Goal: Task Accomplishment & Management: Complete application form

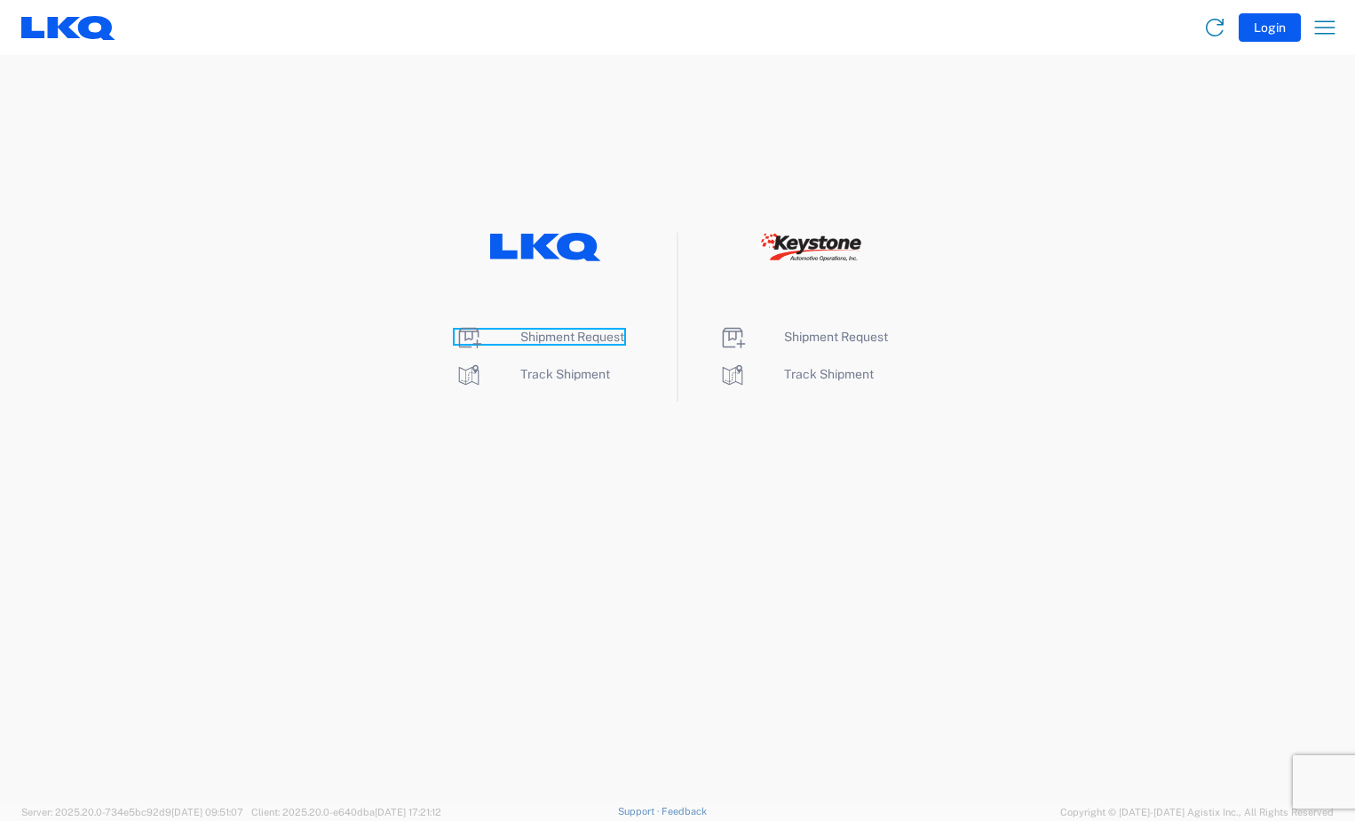
click at [592, 330] on span "Shipment Request" at bounding box center [572, 337] width 104 height 14
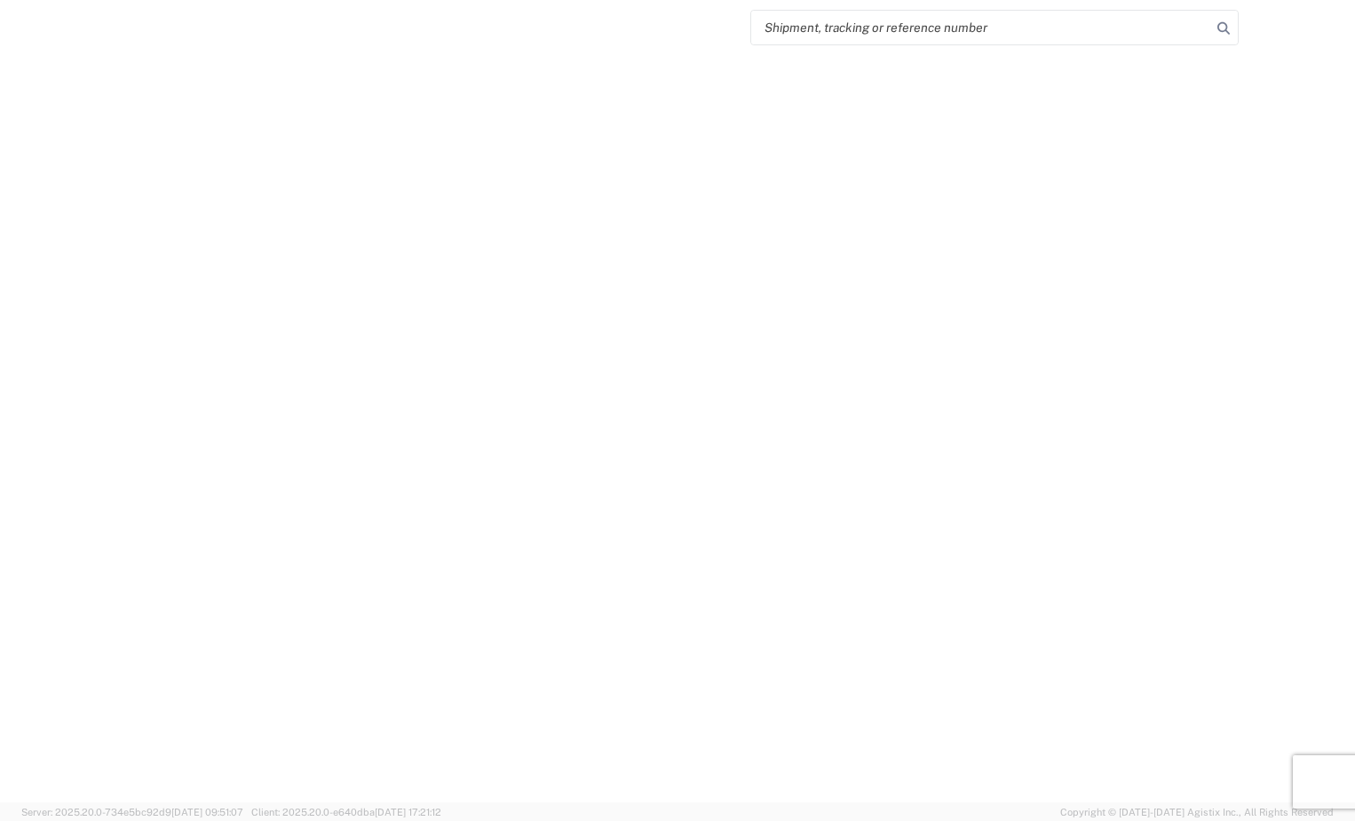
select select "FULL"
select select "LBS"
select select "IN"
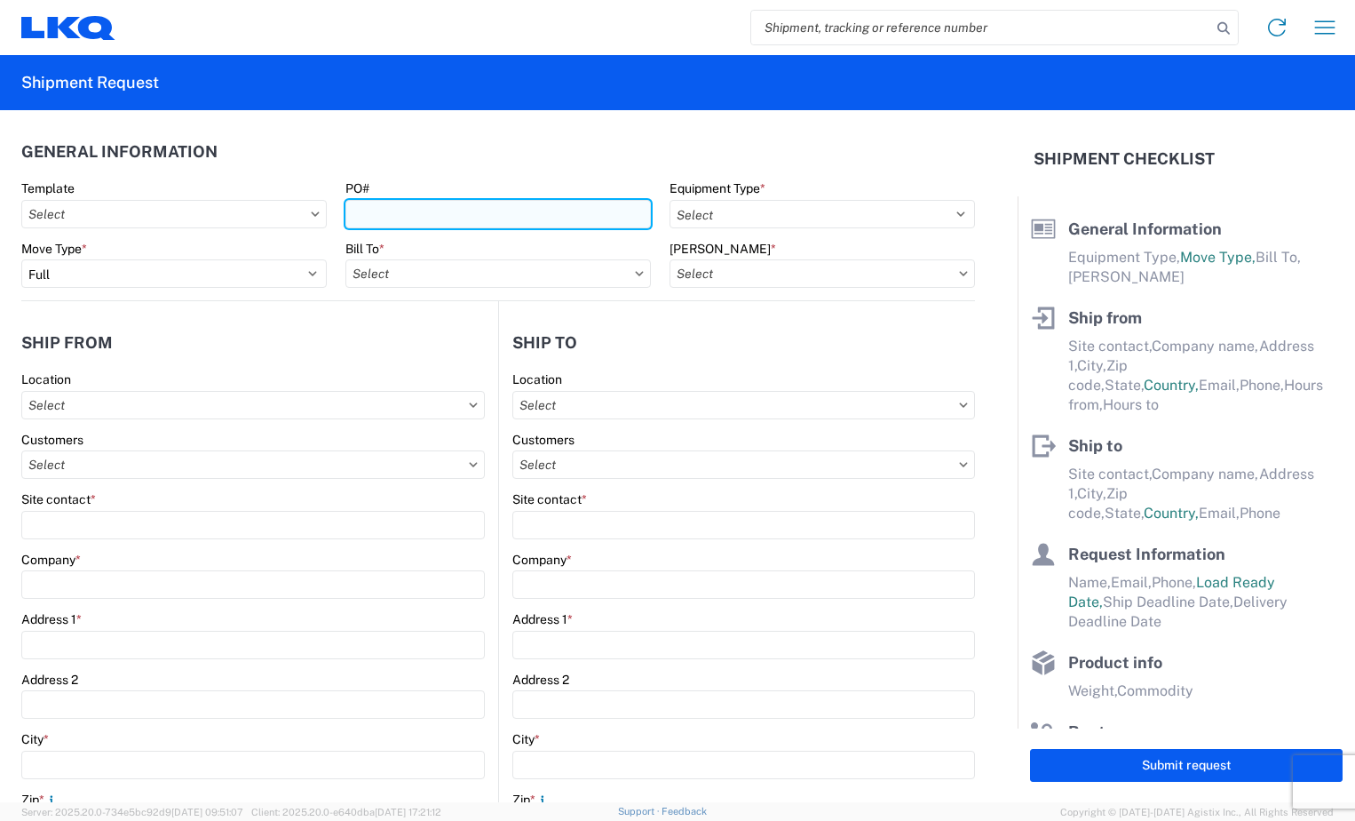
click at [385, 216] on input "PO#" at bounding box center [498, 214] width 306 height 28
type input "GV004608"
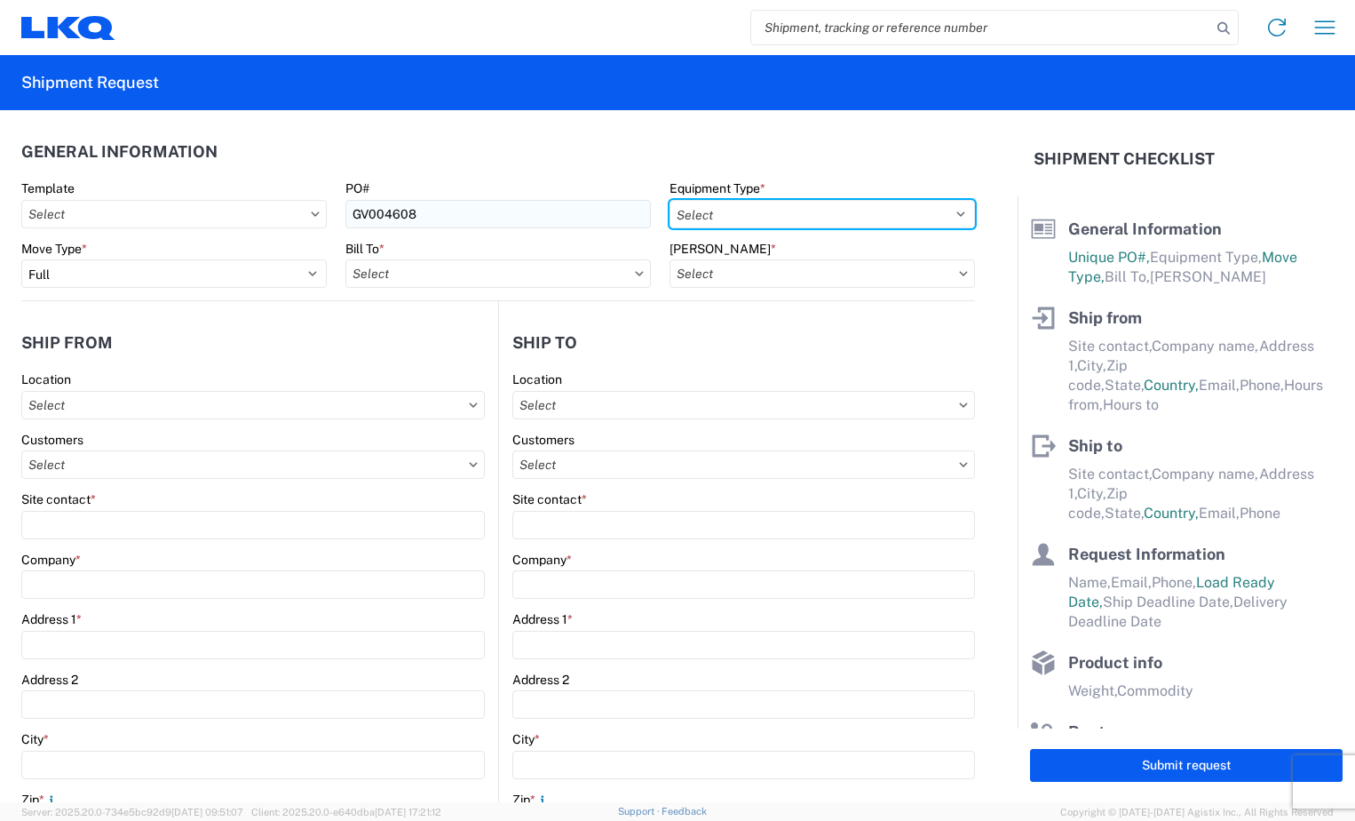
select select "STDV"
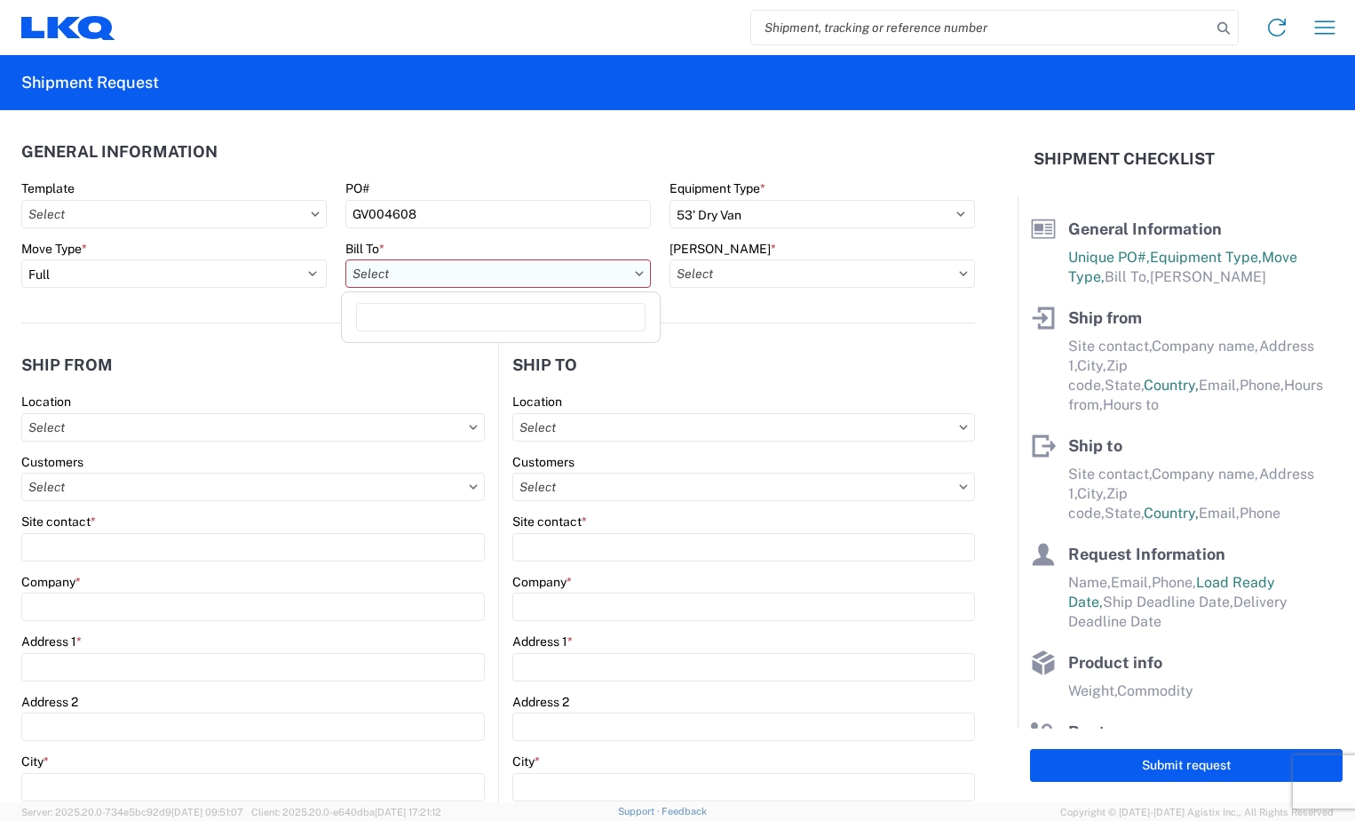
click at [353, 274] on input "text" at bounding box center [498, 273] width 306 height 28
click at [407, 307] on input at bounding box center [501, 317] width 290 height 28
type input "3115"
click at [426, 357] on div "3115 - Greenville [GEOGRAPHIC_DATA] Inventory Recovery" at bounding box center [518, 352] width 346 height 28
type input "3115 - Greenville [GEOGRAPHIC_DATA] Inventory Recovery"
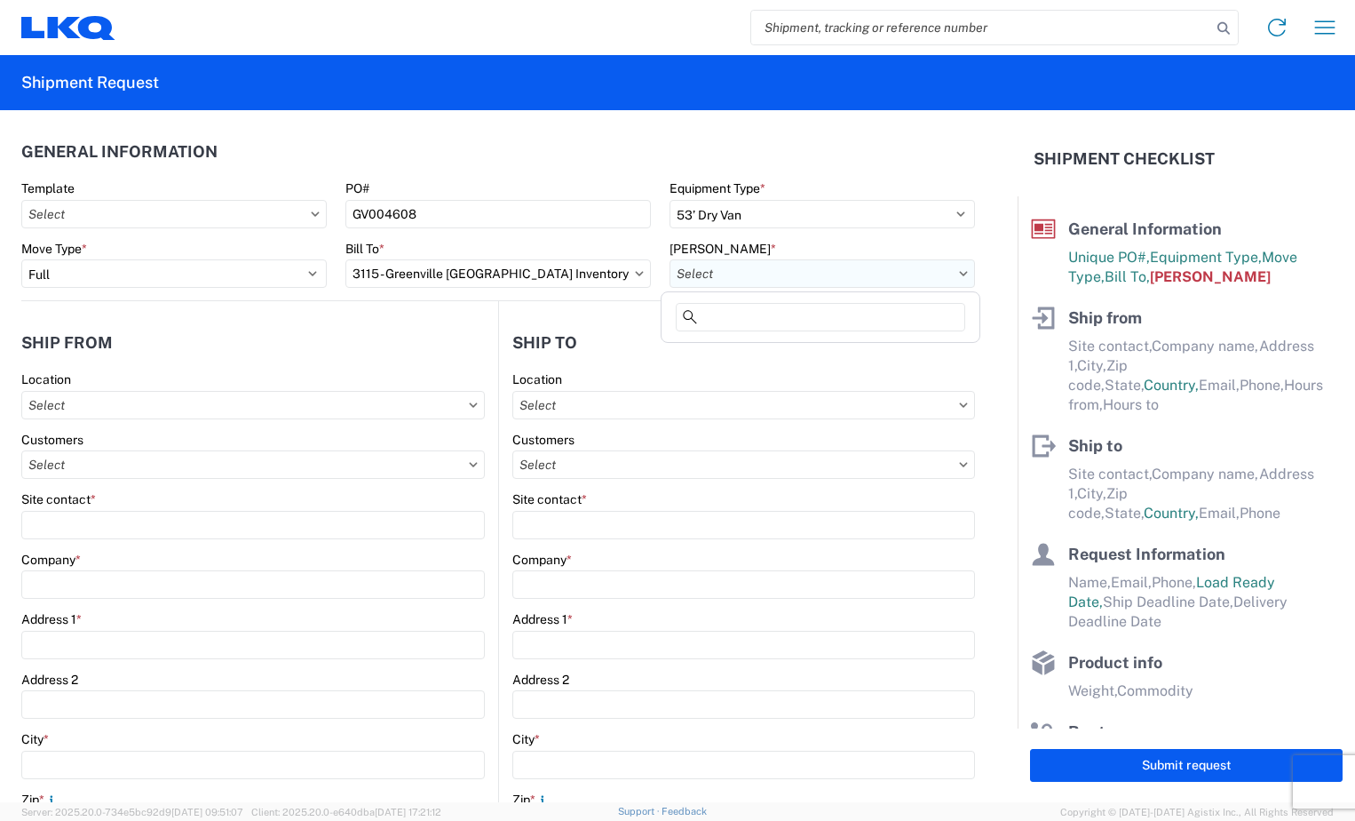
click at [713, 267] on input "text" at bounding box center [823, 273] width 306 height 28
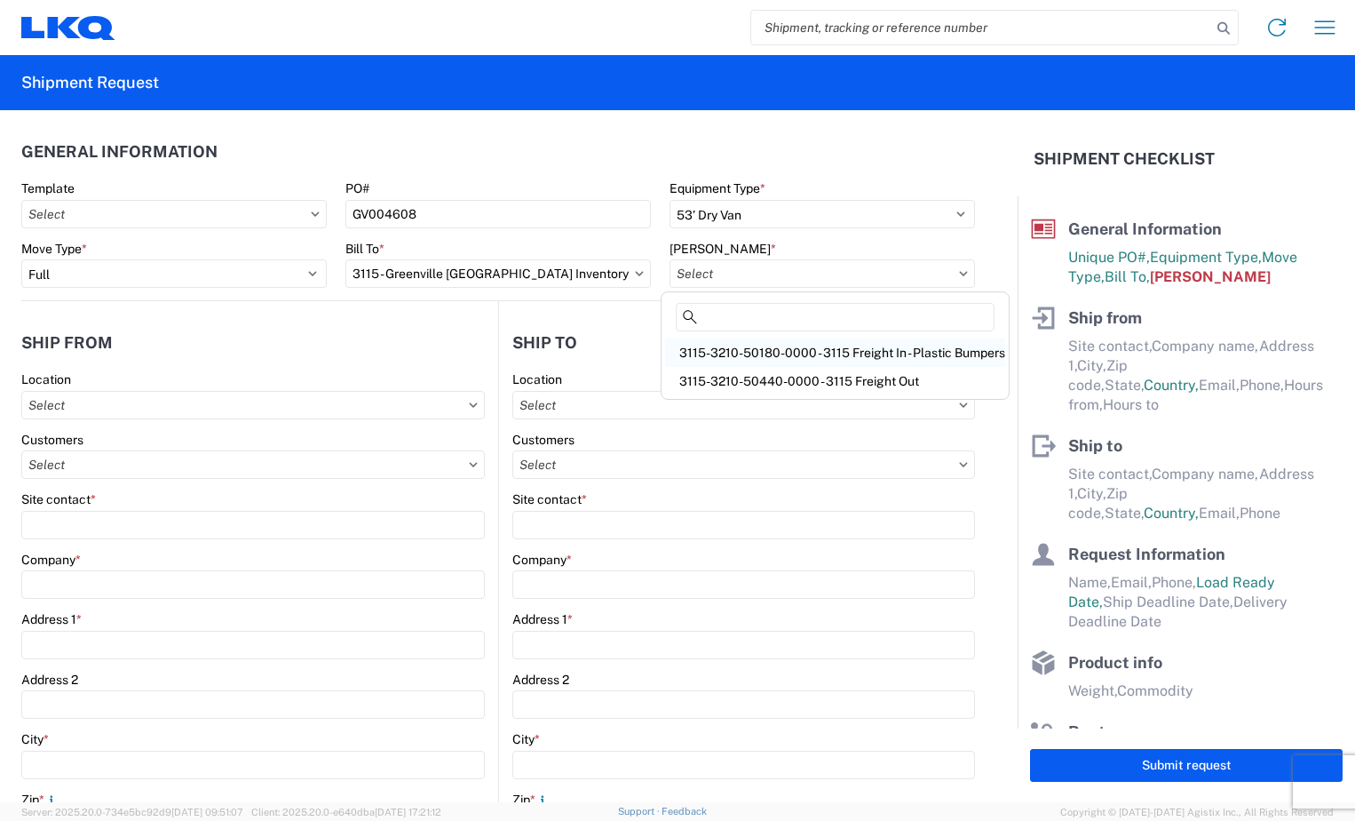
click at [729, 349] on div "3115-3210-50180-0000 - 3115 Freight In - Plastic Bumpers" at bounding box center [835, 352] width 340 height 28
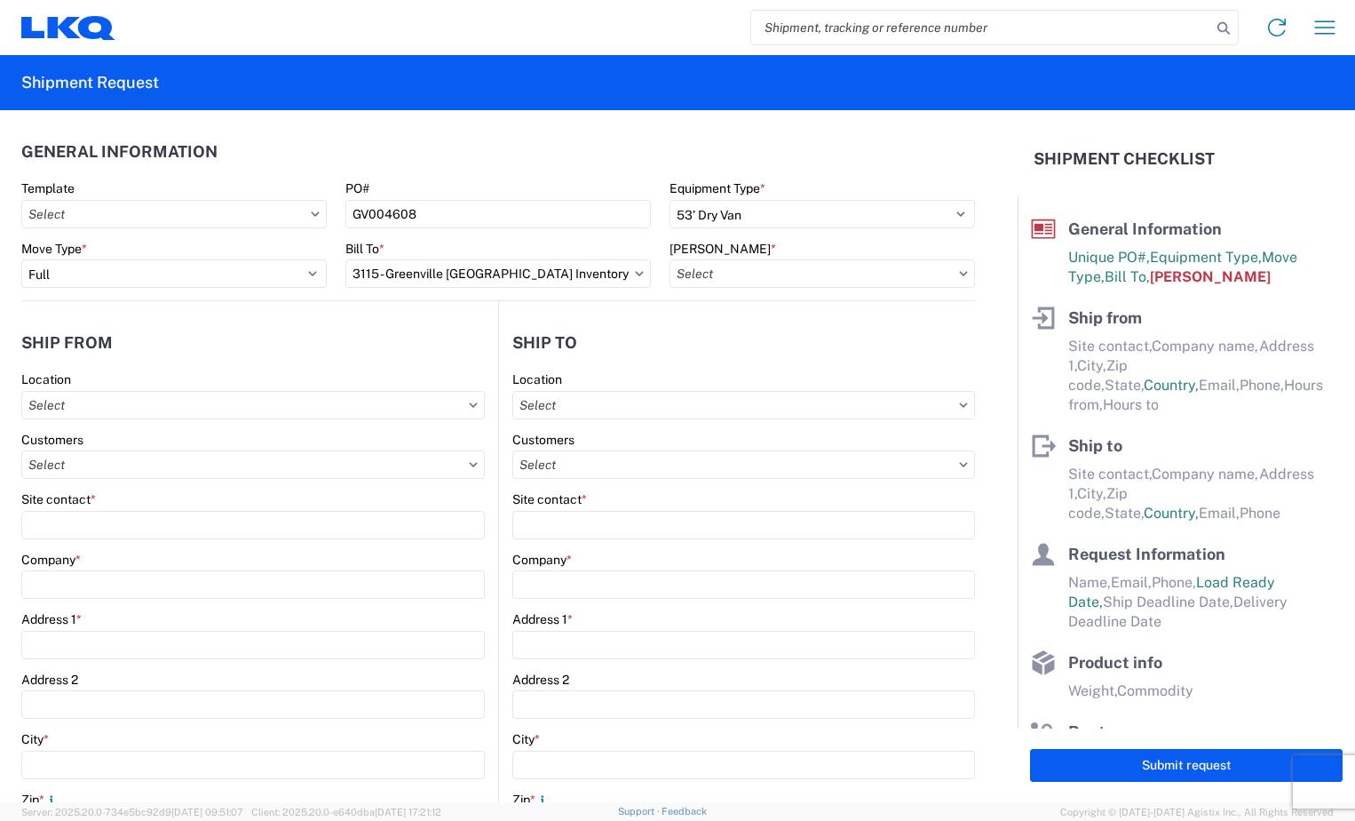
type input "3115-3210-50180-0000 - 3115 Freight In - Plastic Bumpers"
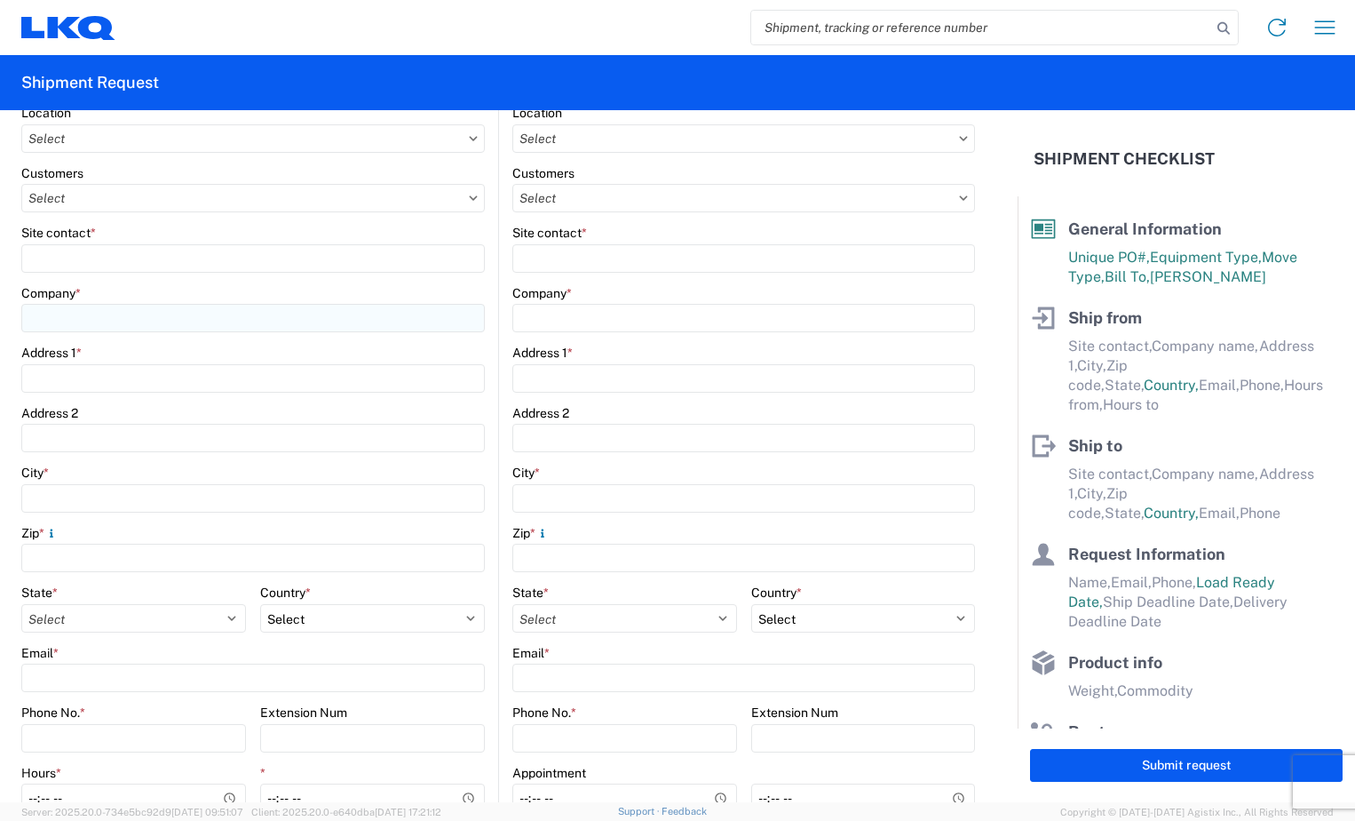
scroll to position [178, 0]
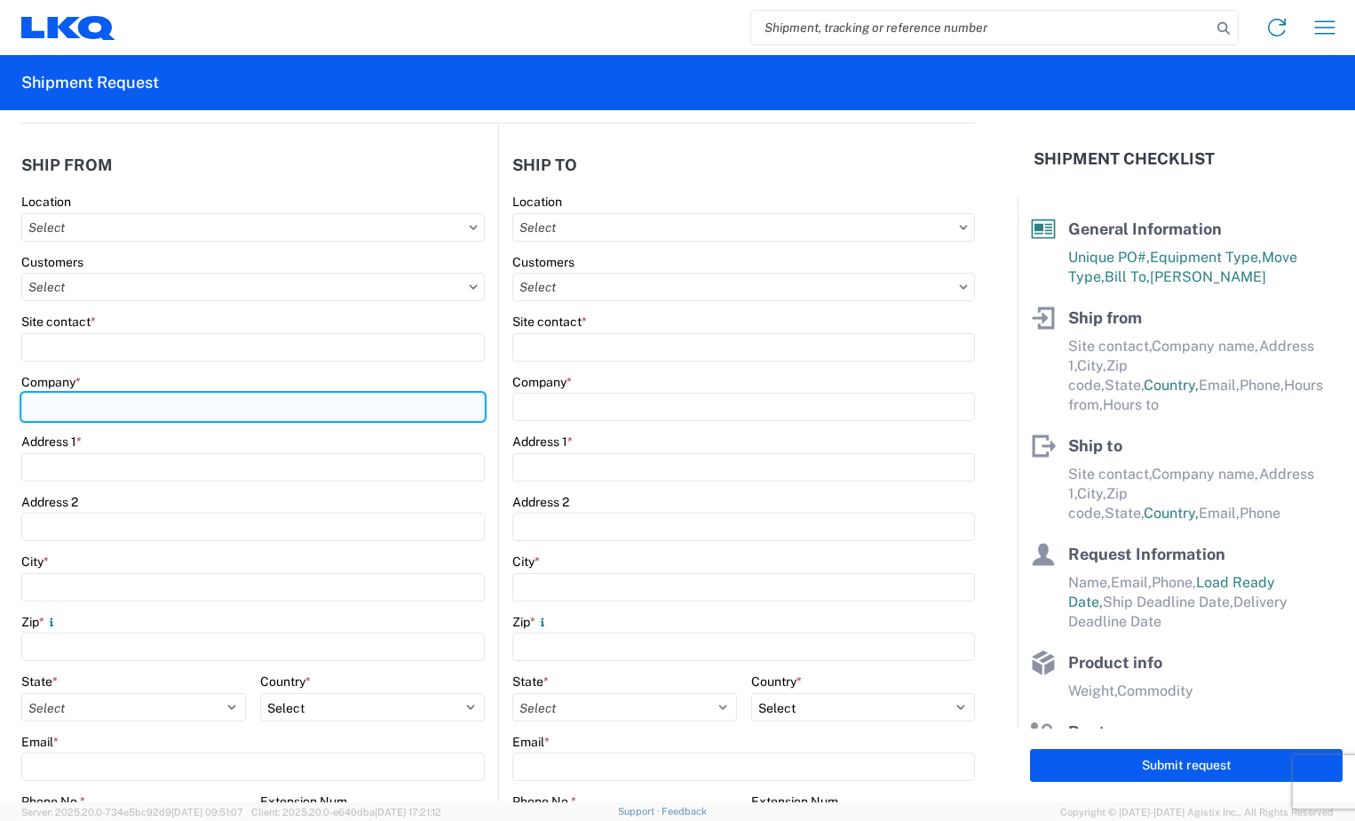
click at [77, 404] on input "Company *" at bounding box center [253, 407] width 464 height 28
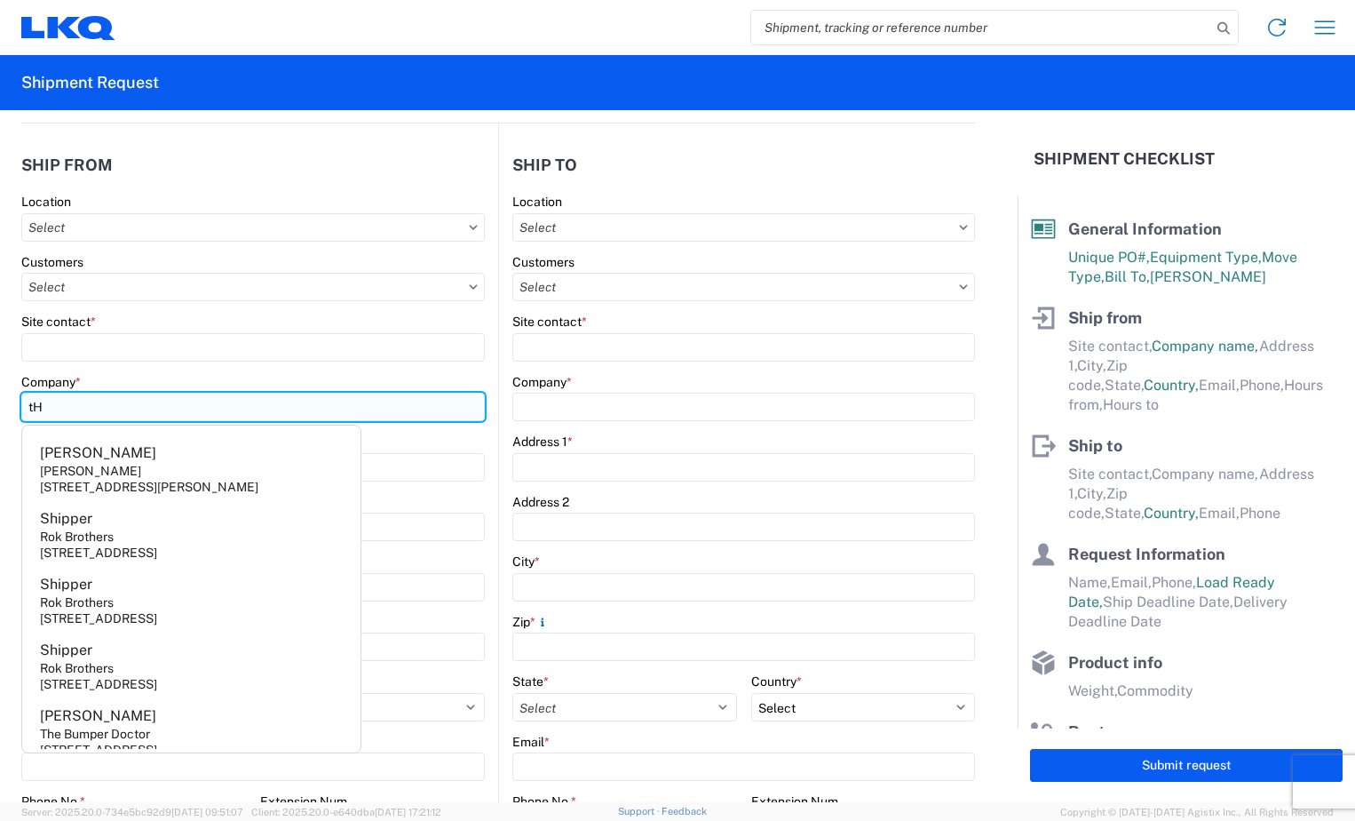
type input "t"
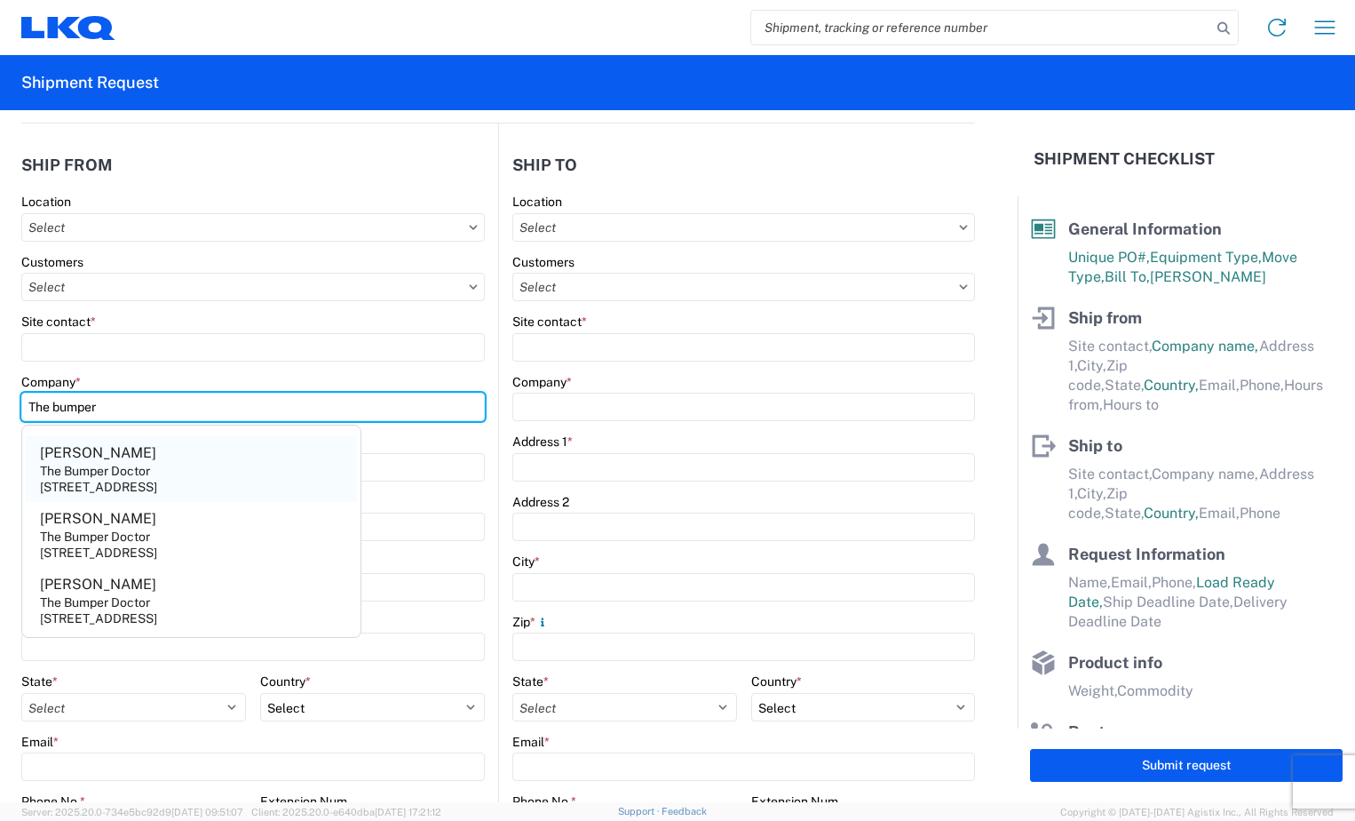
type input "The bumper"
click at [116, 483] on div "[STREET_ADDRESS]" at bounding box center [98, 487] width 117 height 16
type input "[PERSON_NAME]"
type input "The Bumper Doctor"
type input "[STREET_ADDRESS]"
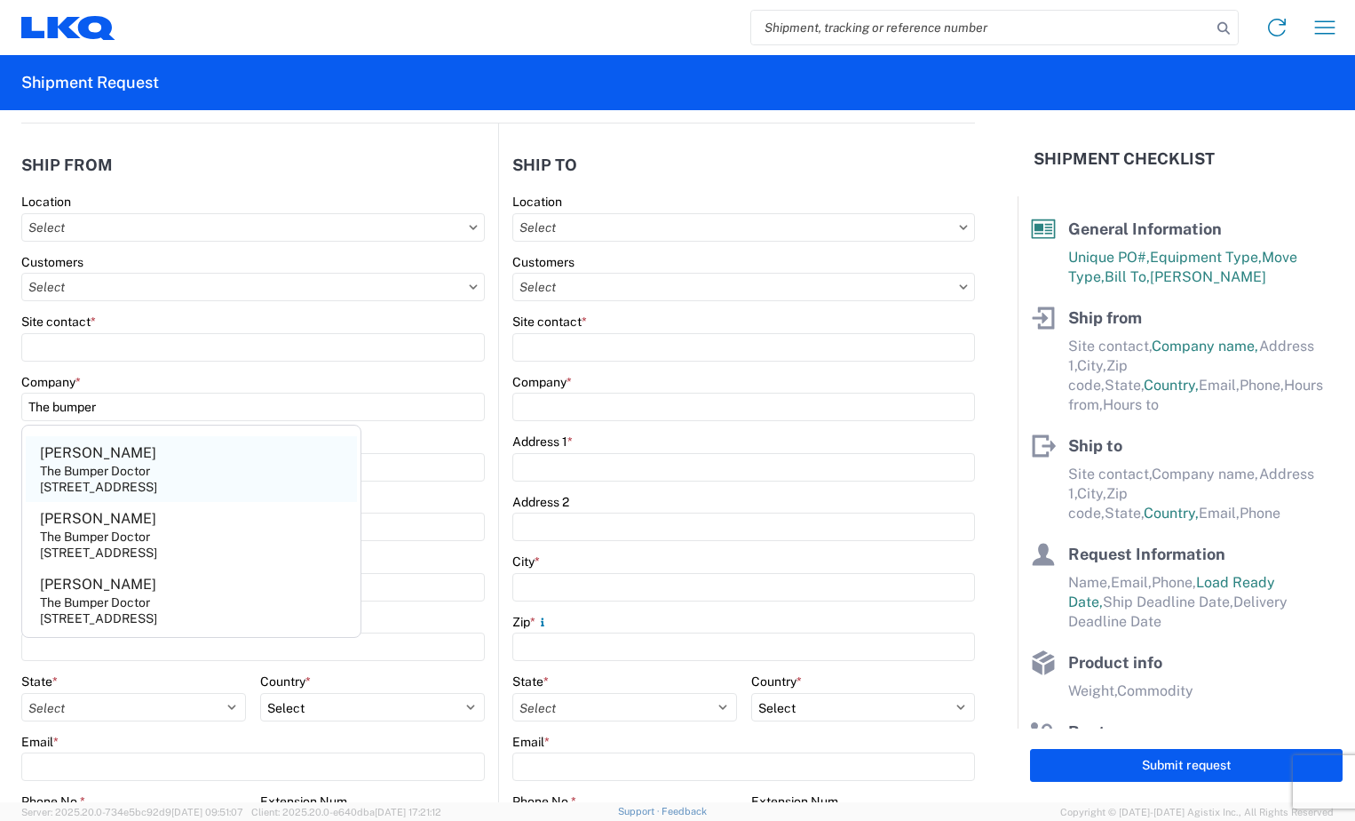
type input "Austell"
type input "30168"
select select "GA"
select select "US"
type input "[PHONE_NUMBER]"
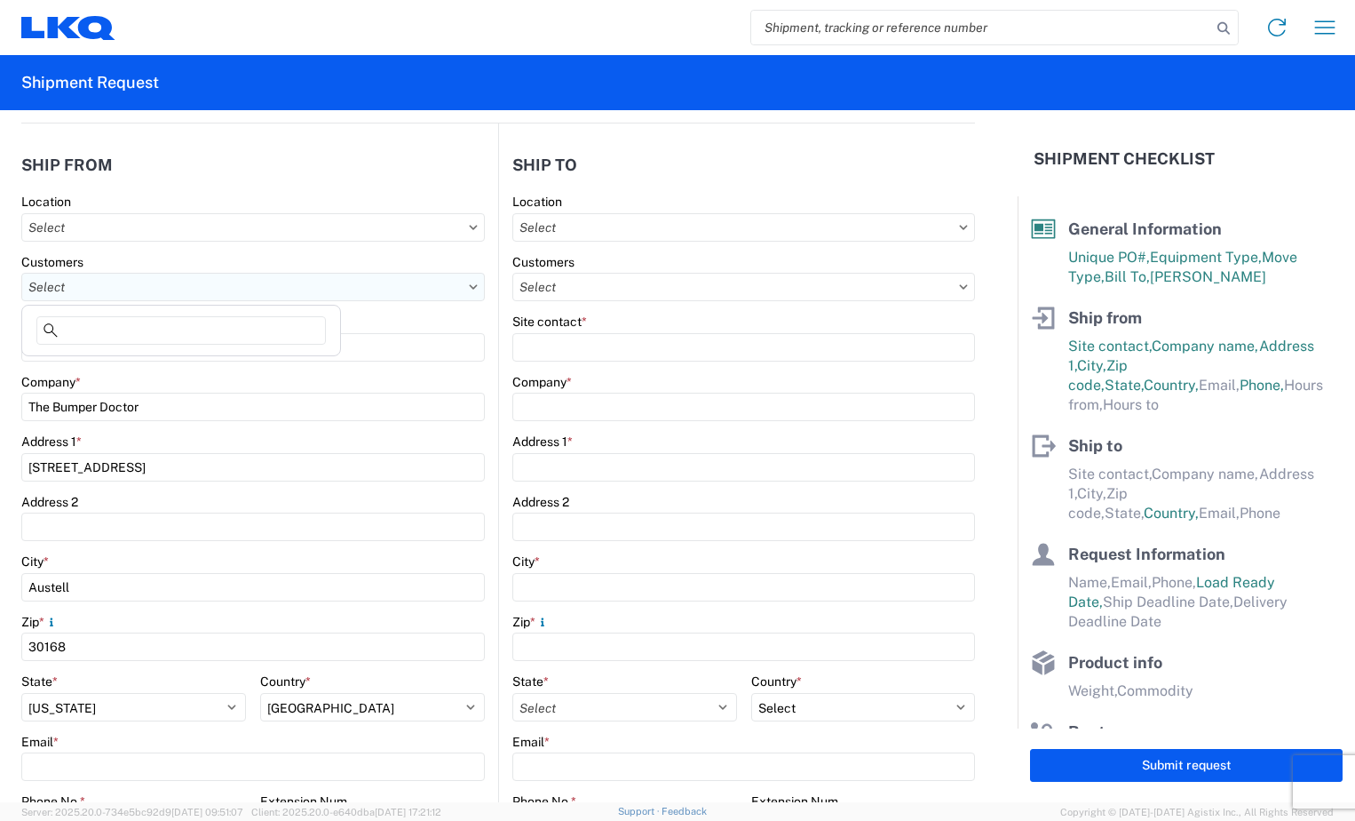
click at [106, 290] on input "text" at bounding box center [253, 287] width 464 height 28
click at [103, 258] on div "Customers" at bounding box center [253, 262] width 464 height 16
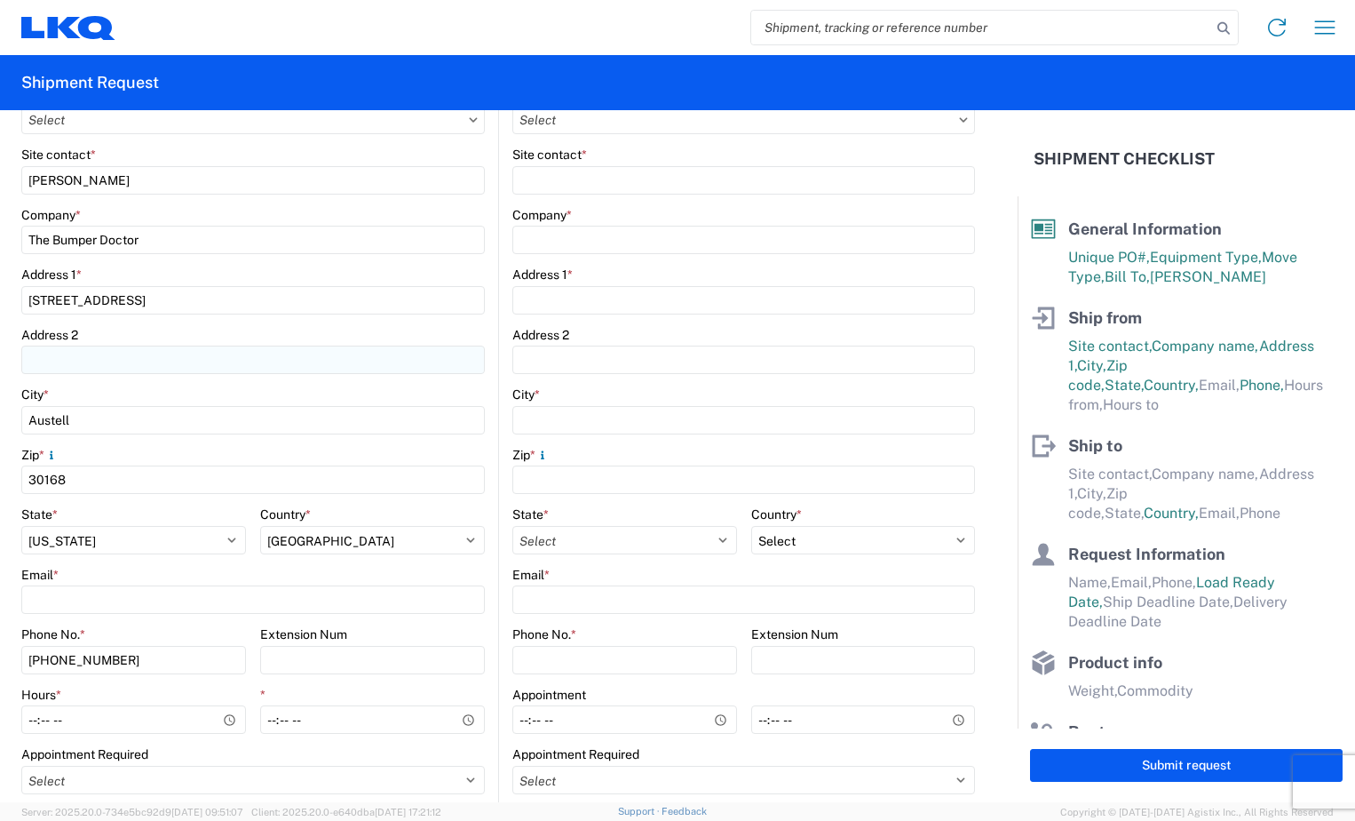
scroll to position [533, 0]
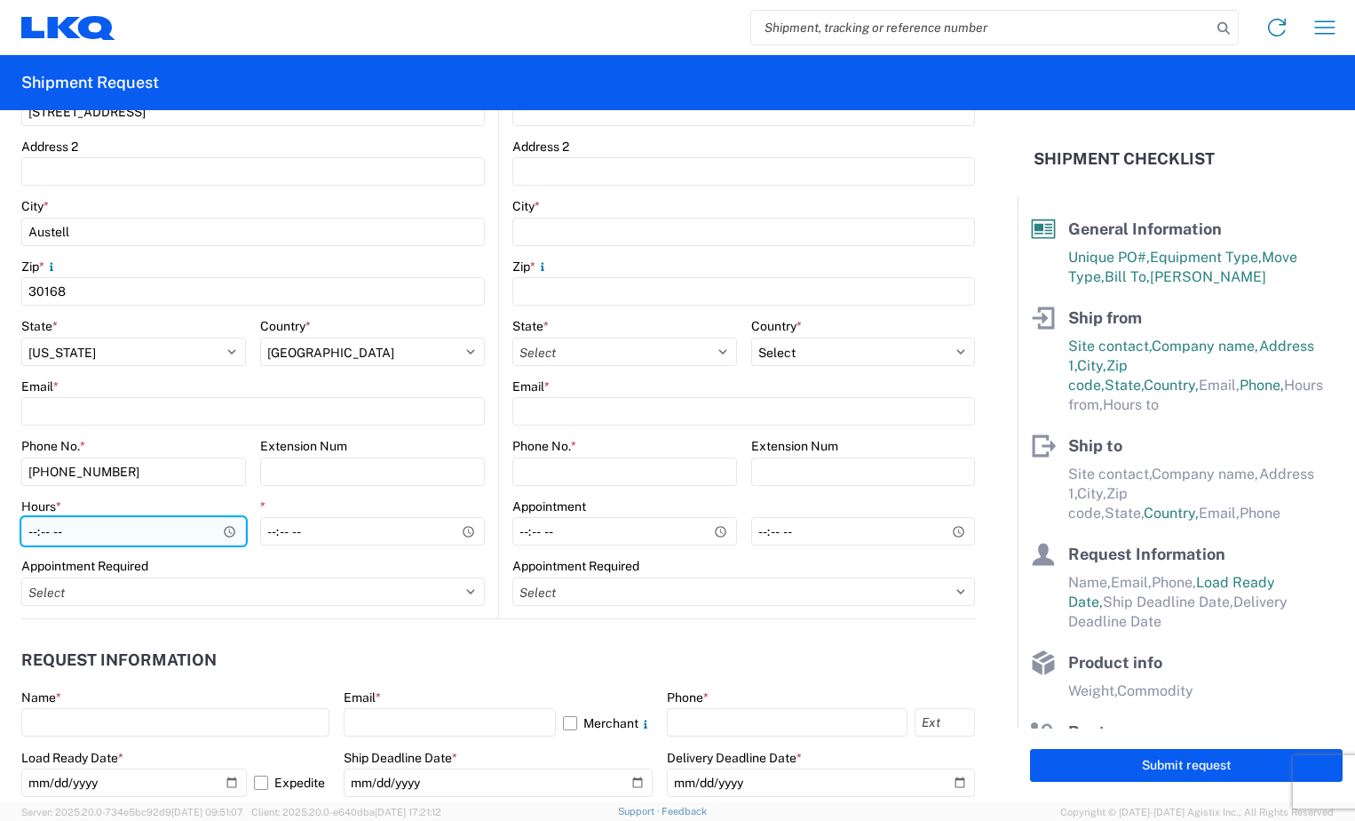
click at [226, 528] on input "Hours *" at bounding box center [133, 531] width 225 height 28
click at [43, 523] on input "Hours *" at bounding box center [133, 531] width 225 height 28
type input "08:00"
type input "10:00"
click at [111, 560] on label "Appointment Required" at bounding box center [84, 566] width 127 height 16
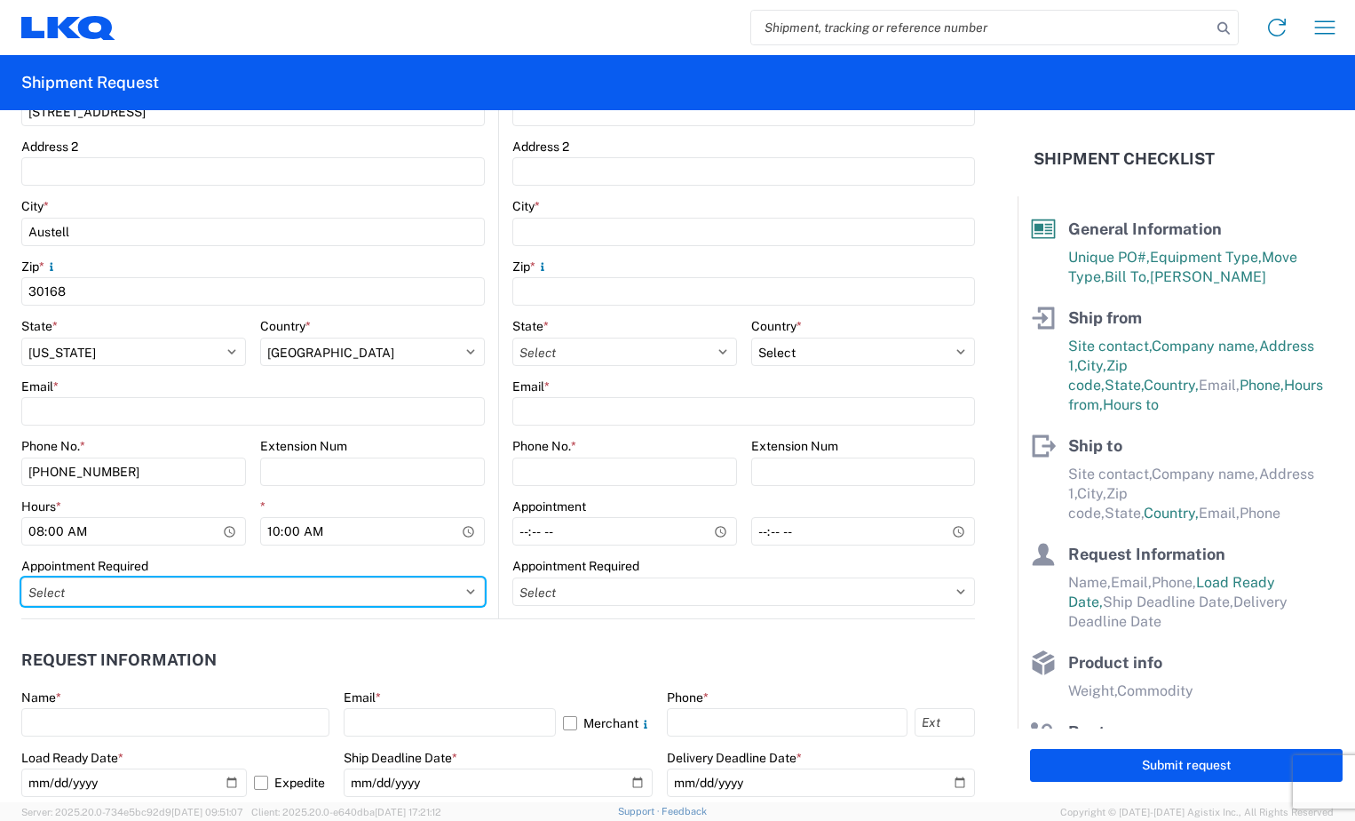
click at [111, 577] on select "Select Appt Required Appt Not Required Appt - First available" at bounding box center [253, 591] width 464 height 28
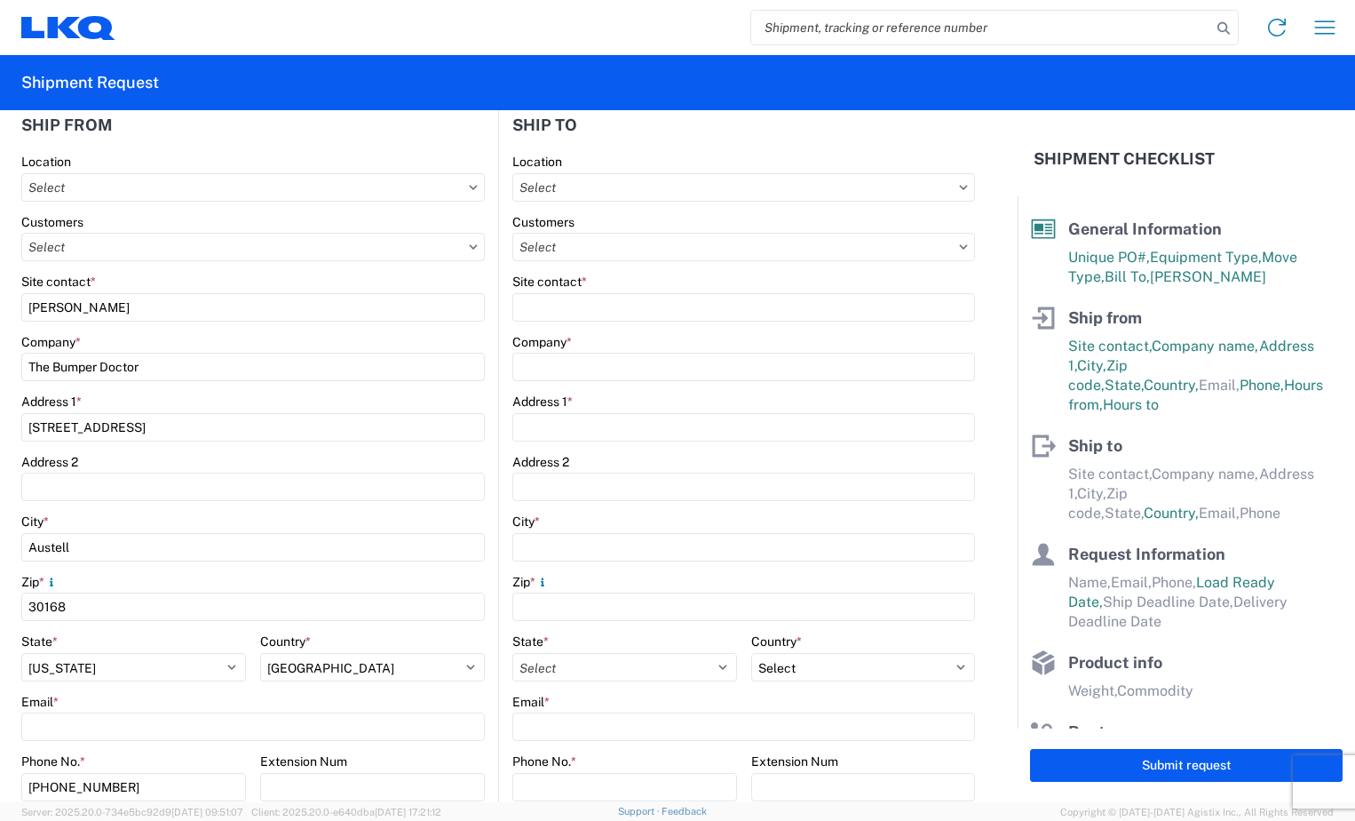
scroll to position [178, 0]
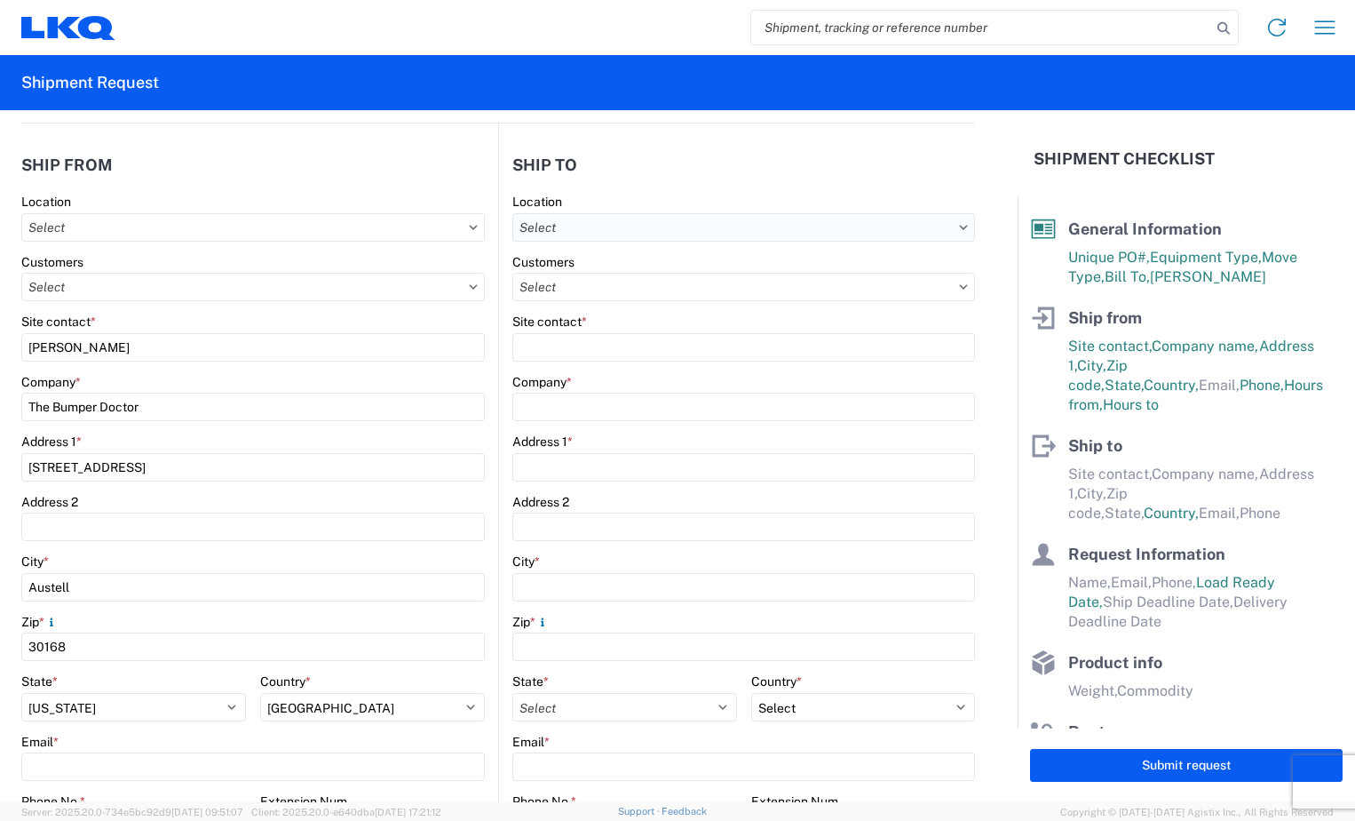
click at [616, 224] on input "text" at bounding box center [743, 227] width 463 height 28
click at [593, 261] on input at bounding box center [666, 271] width 290 height 28
type input "3115"
click at [628, 306] on div "3115 - Greenville [GEOGRAPHIC_DATA] Inventory Recovery" at bounding box center [684, 306] width 346 height 28
type input "3115 - Greenville [GEOGRAPHIC_DATA] Inventory Recovery"
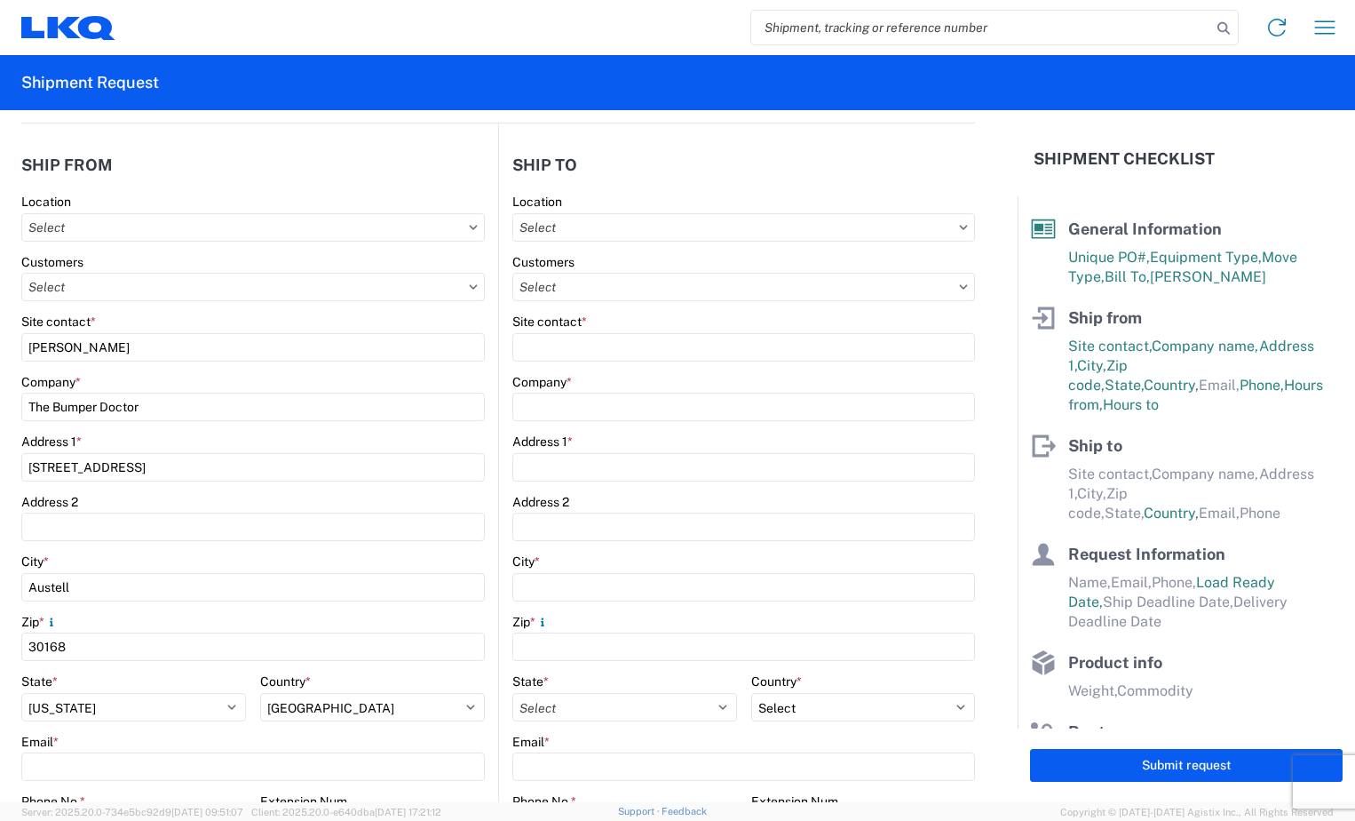
type input "LKQ Corporation"
type input "[STREET_ADDRESS][PERSON_NAME]"
type input "[GEOGRAPHIC_DATA]"
type input "48838"
select select "US"
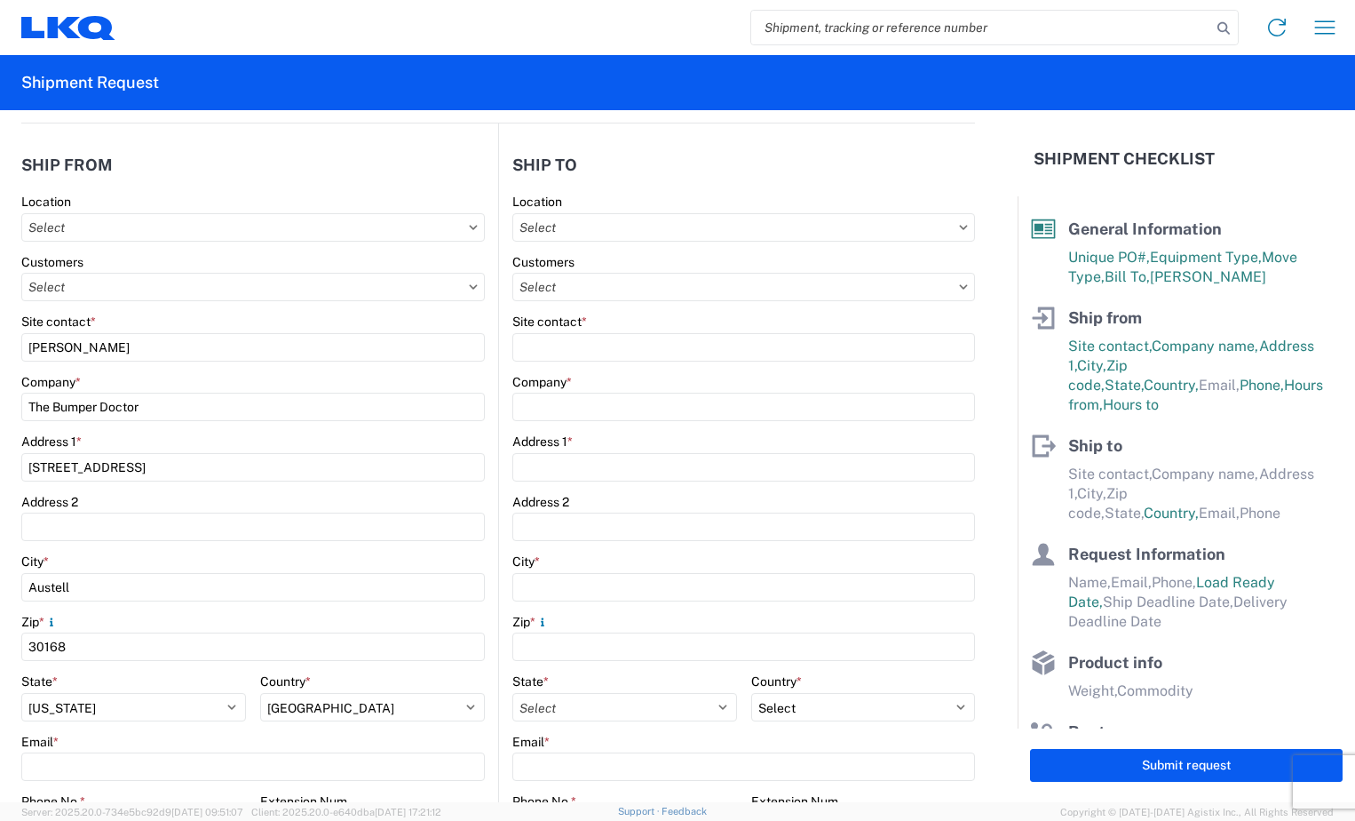
type input "06:00"
type input "14:30"
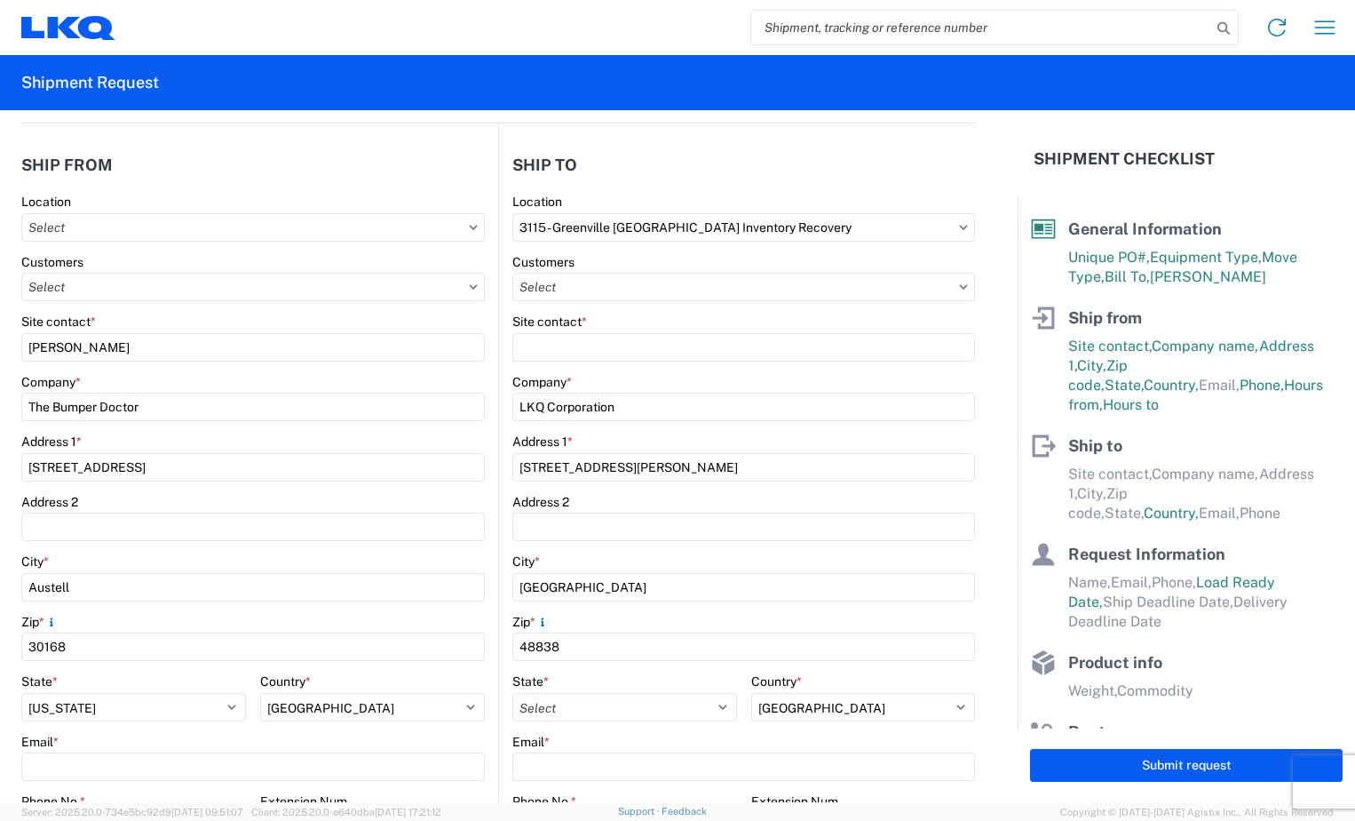
select select
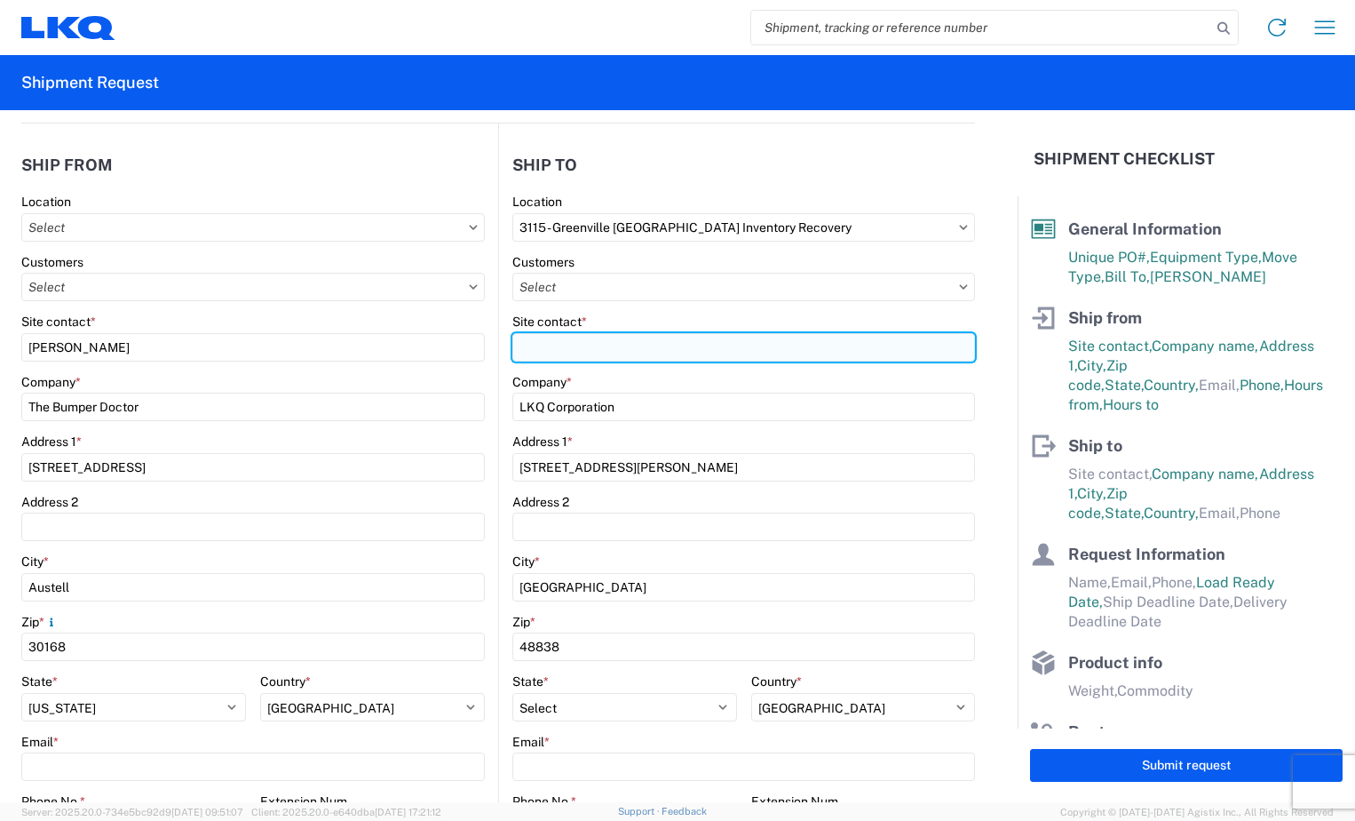
click at [615, 339] on input "Site contact *" at bounding box center [743, 347] width 463 height 28
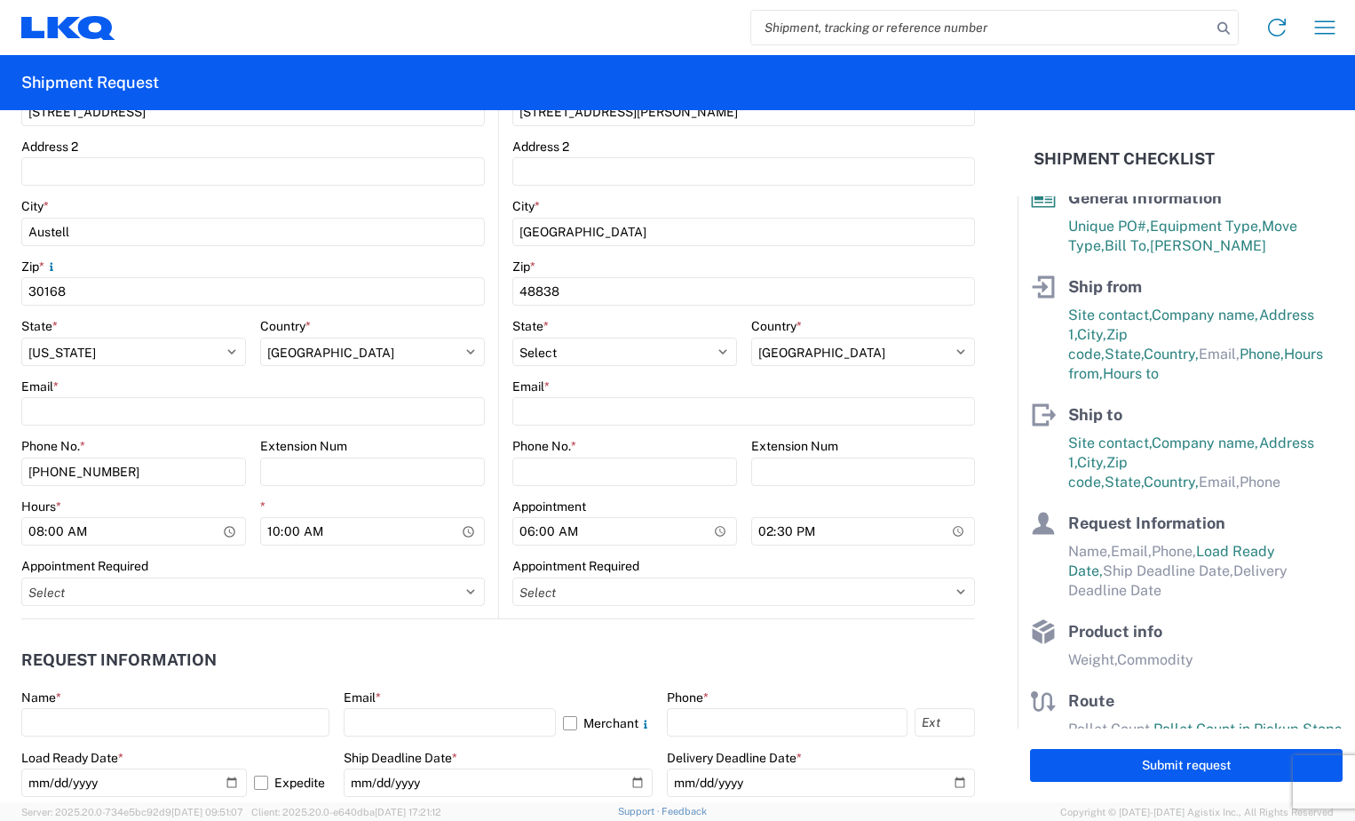
scroll to position [80, 0]
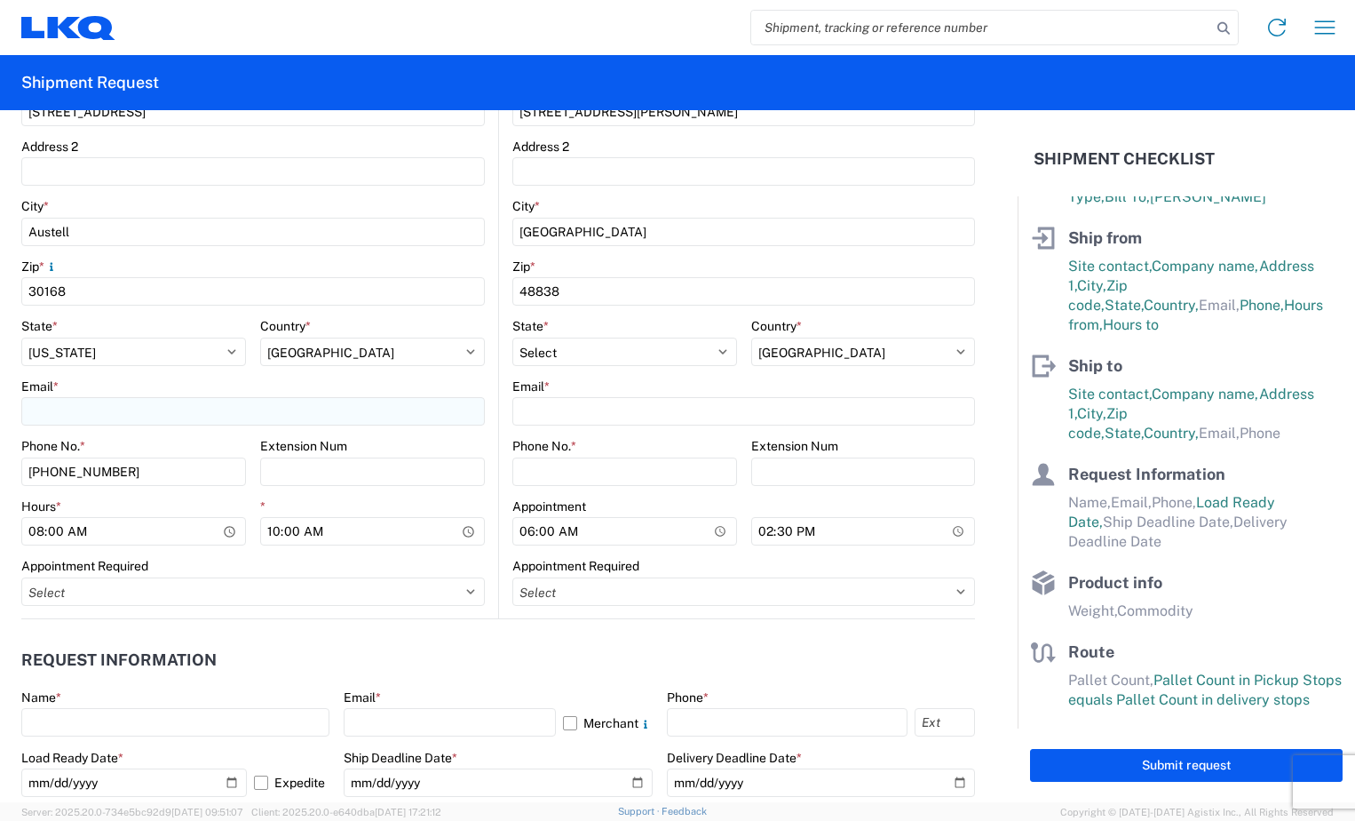
type input "[PERSON_NAME]"
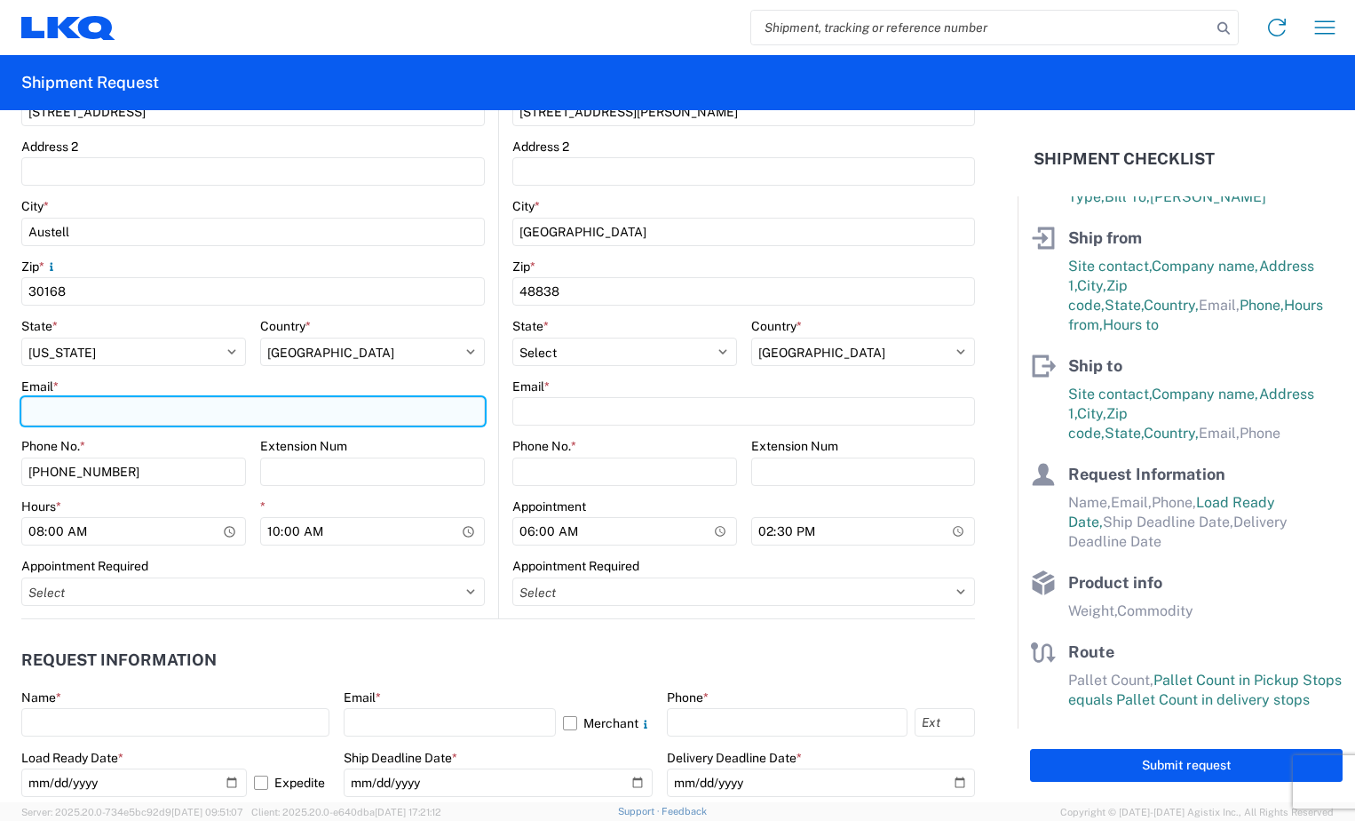
click at [107, 406] on input "Email *" at bounding box center [253, 411] width 464 height 28
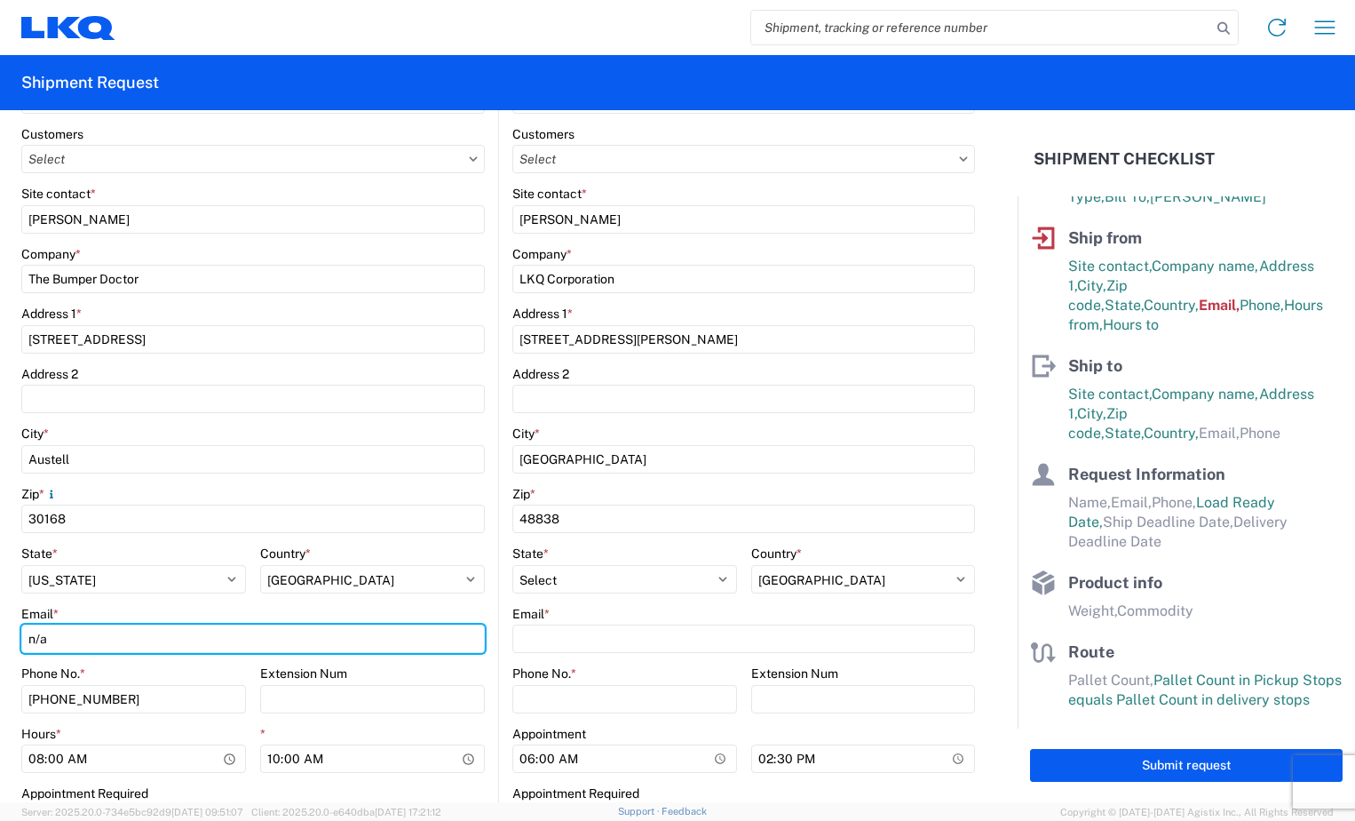
scroll to position [266, 0]
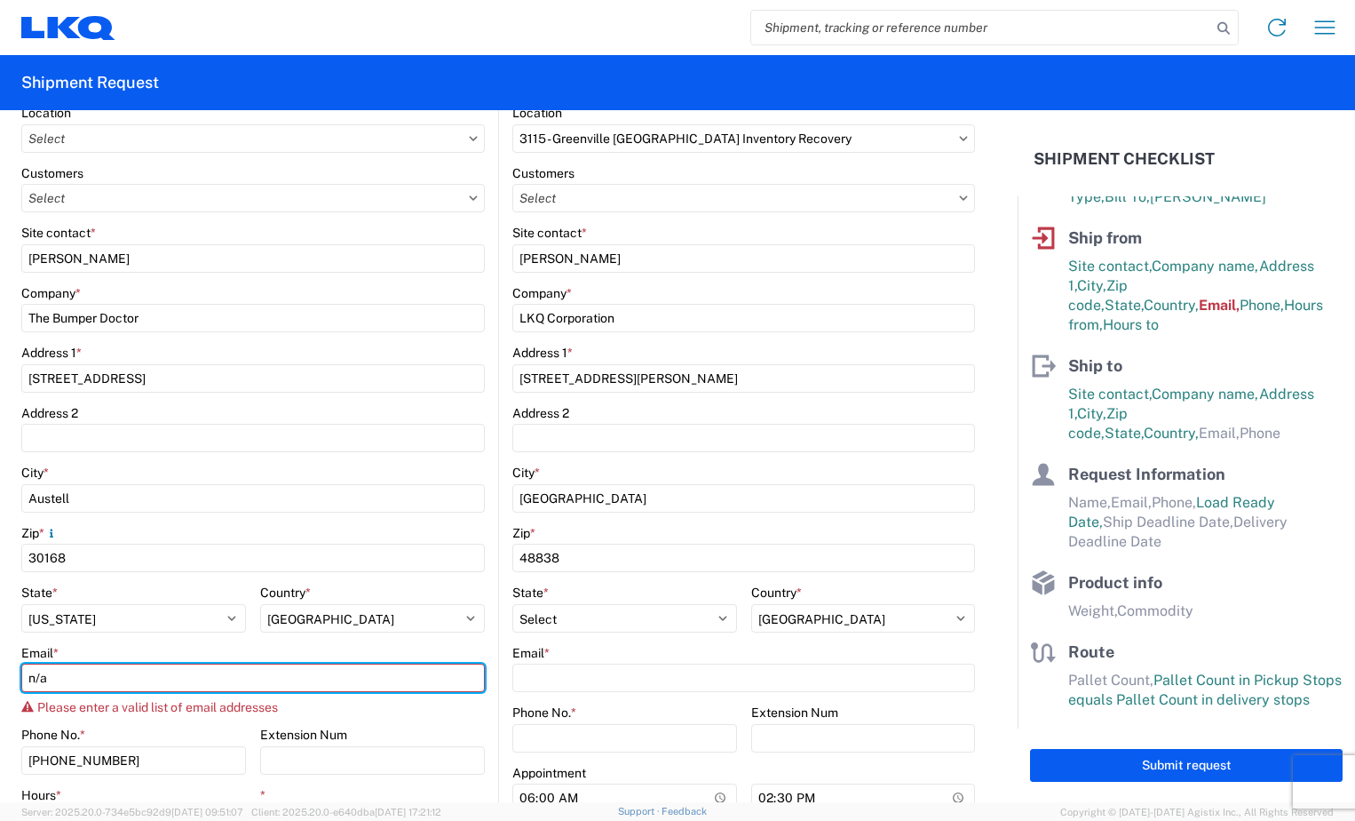
drag, startPoint x: 85, startPoint y: 679, endPoint x: -126, endPoint y: 657, distance: 212.5
click at [0, 657] on html "Home Shipment request Shipment tracking Shipment Request General Information Te…" at bounding box center [677, 410] width 1355 height 821
paste input "[EMAIL_ADDRESS][DOMAIN_NAME]"
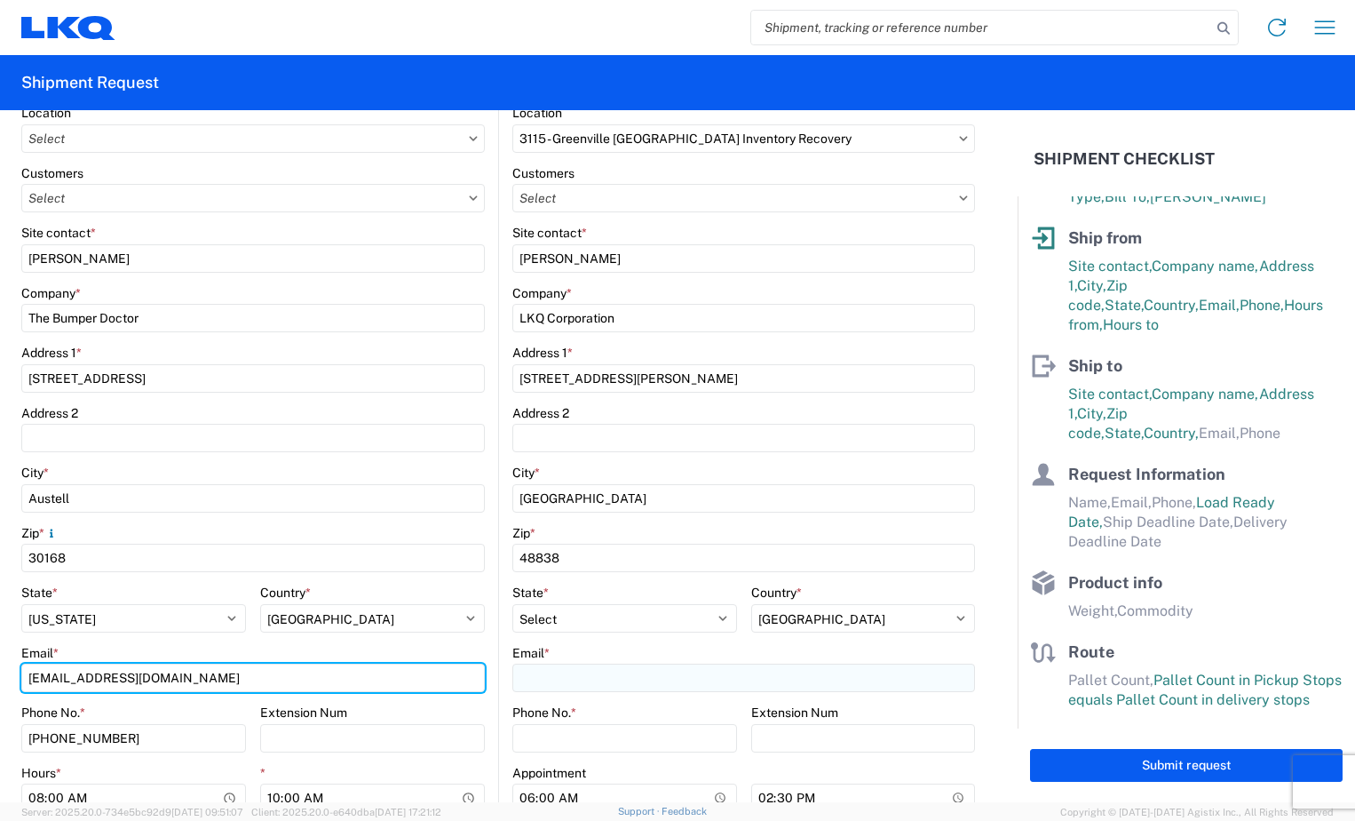
type input "[EMAIL_ADDRESS][DOMAIN_NAME]"
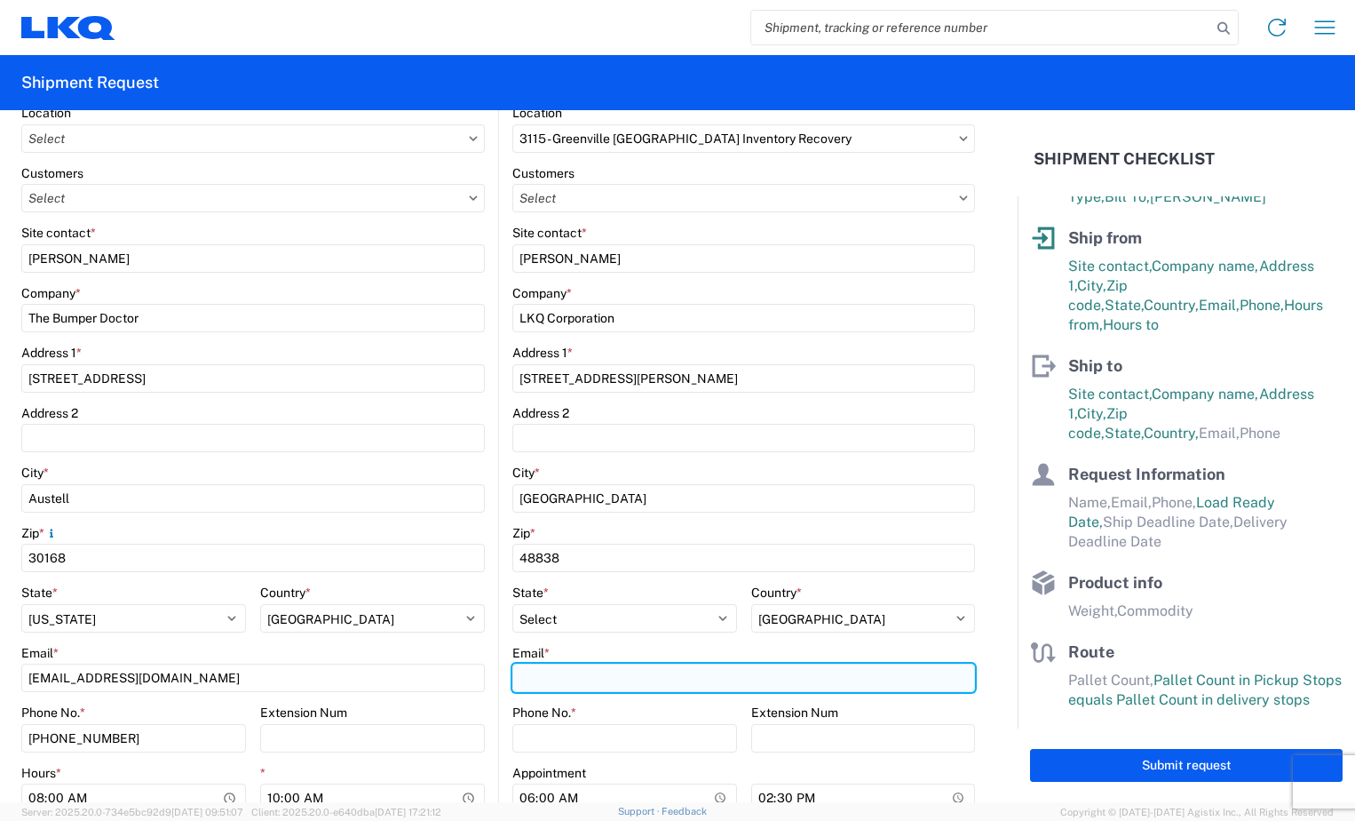
click at [545, 677] on input "Email *" at bounding box center [743, 677] width 463 height 28
click at [647, 681] on input "Email *" at bounding box center [743, 677] width 463 height 28
paste input "[EMAIL_ADDRESS][DOMAIN_NAME]"
type input "[EMAIL_ADDRESS][DOMAIN_NAME]"
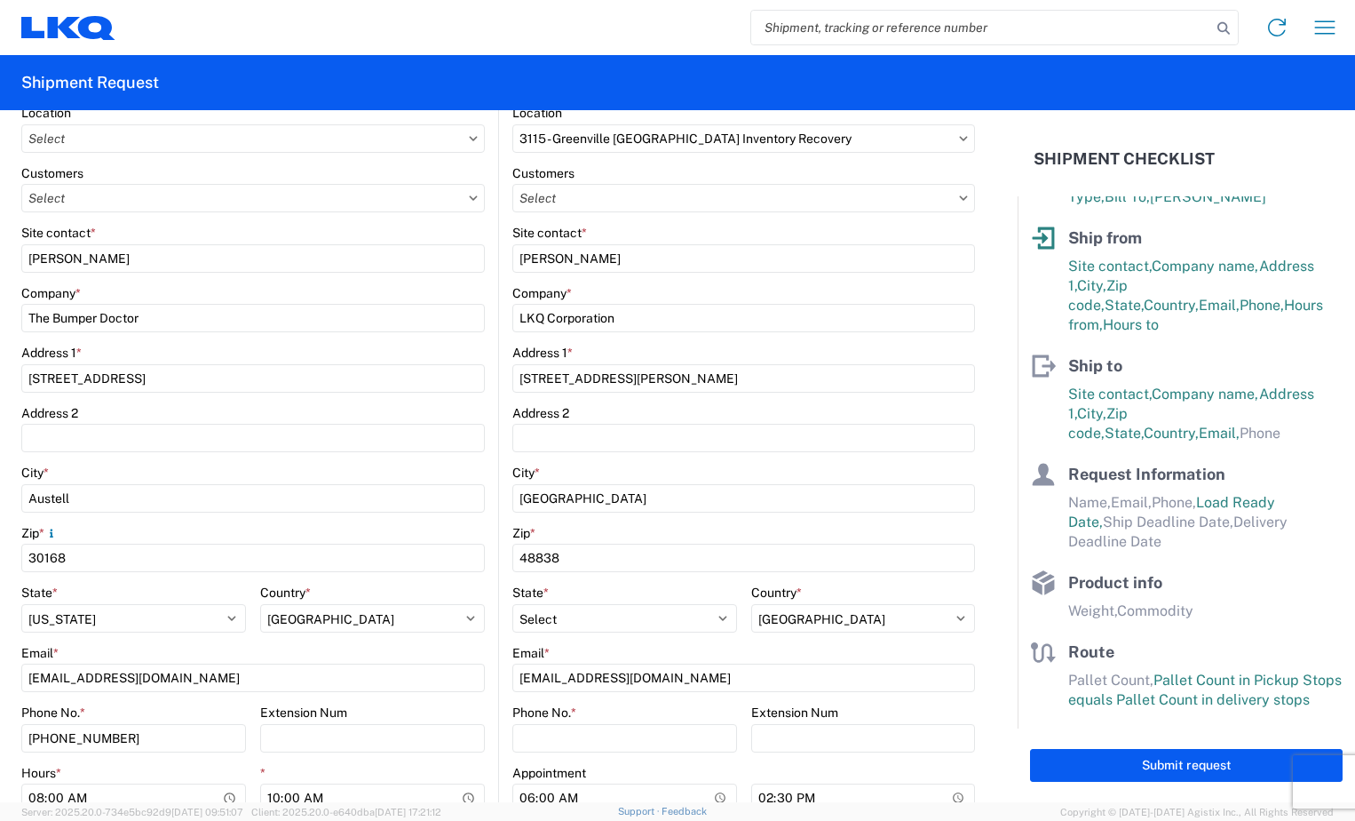
click at [499, 620] on main "3115 Location [STREET_ADDRESS] Inventory Recovery Customers Site contact * [PER…" at bounding box center [737, 495] width 476 height 780
click at [528, 198] on input "text" at bounding box center [743, 198] width 463 height 28
click at [498, 205] on agx-shipment-stop-widget-v2 "Ship [GEOGRAPHIC_DATA] 3115 Location [STREET_ADDRESS] Inventory Recovery Custom…" at bounding box center [736, 460] width 477 height 851
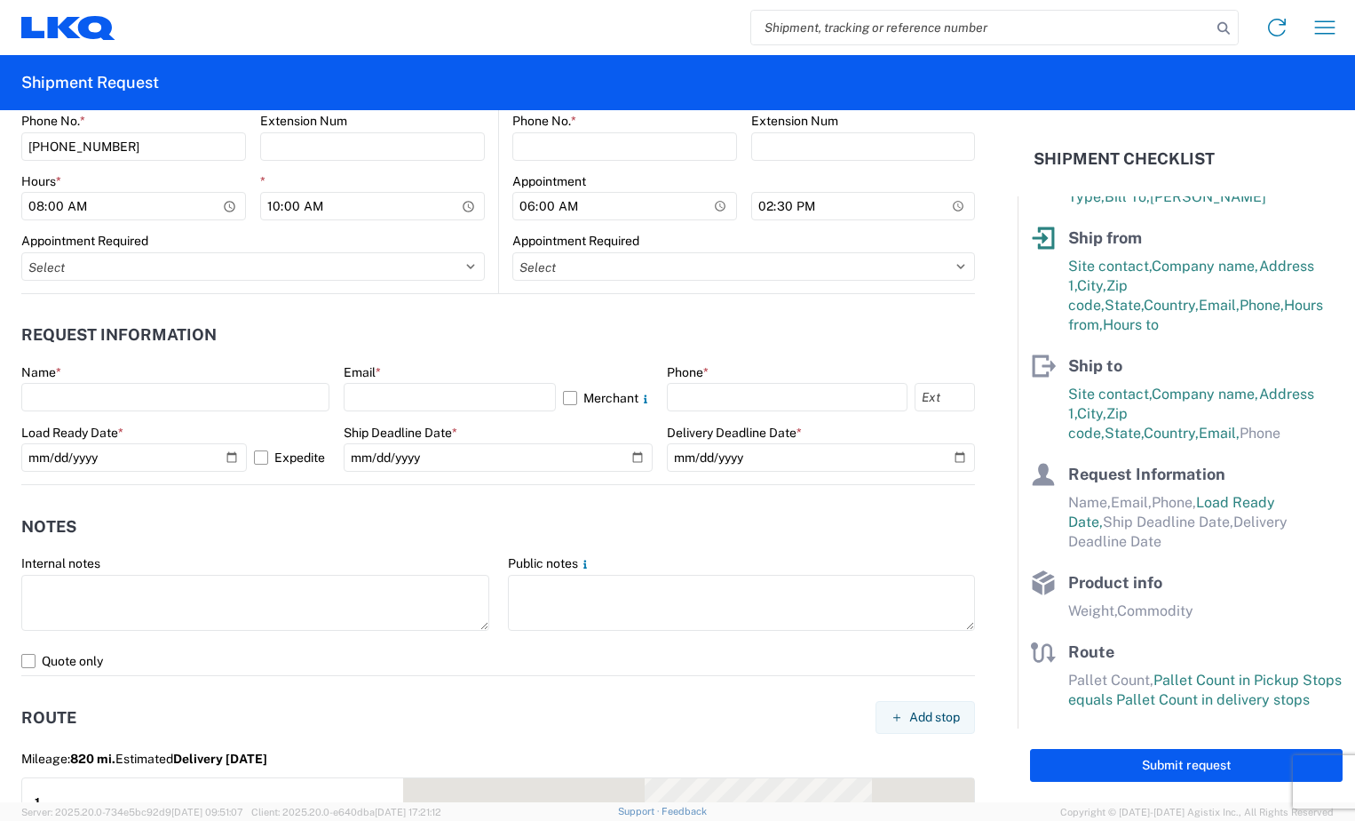
scroll to position [888, 0]
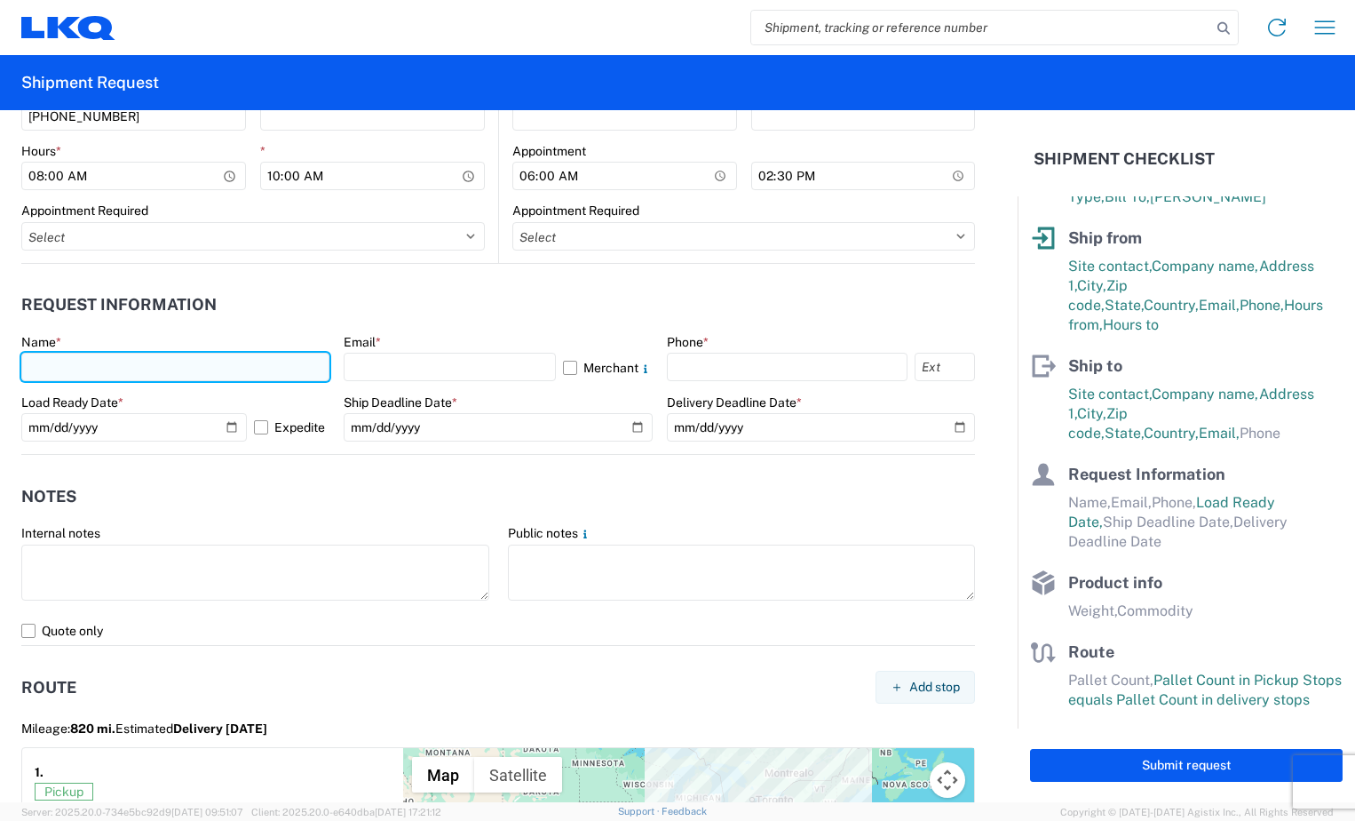
click at [215, 374] on input "text" at bounding box center [175, 367] width 308 height 28
type input "c"
type input "[PERSON_NAME]"
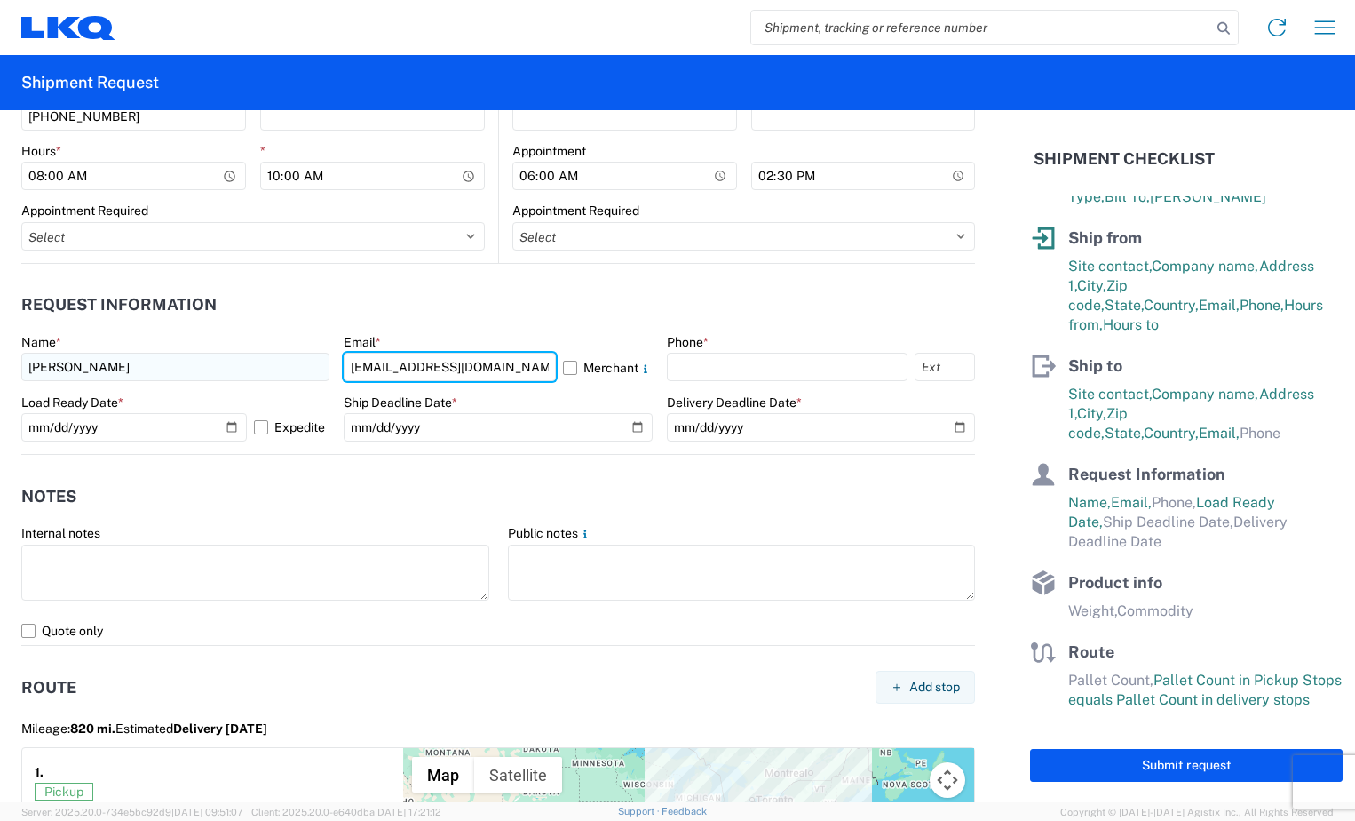
type input "[EMAIL_ADDRESS][DOMAIN_NAME]"
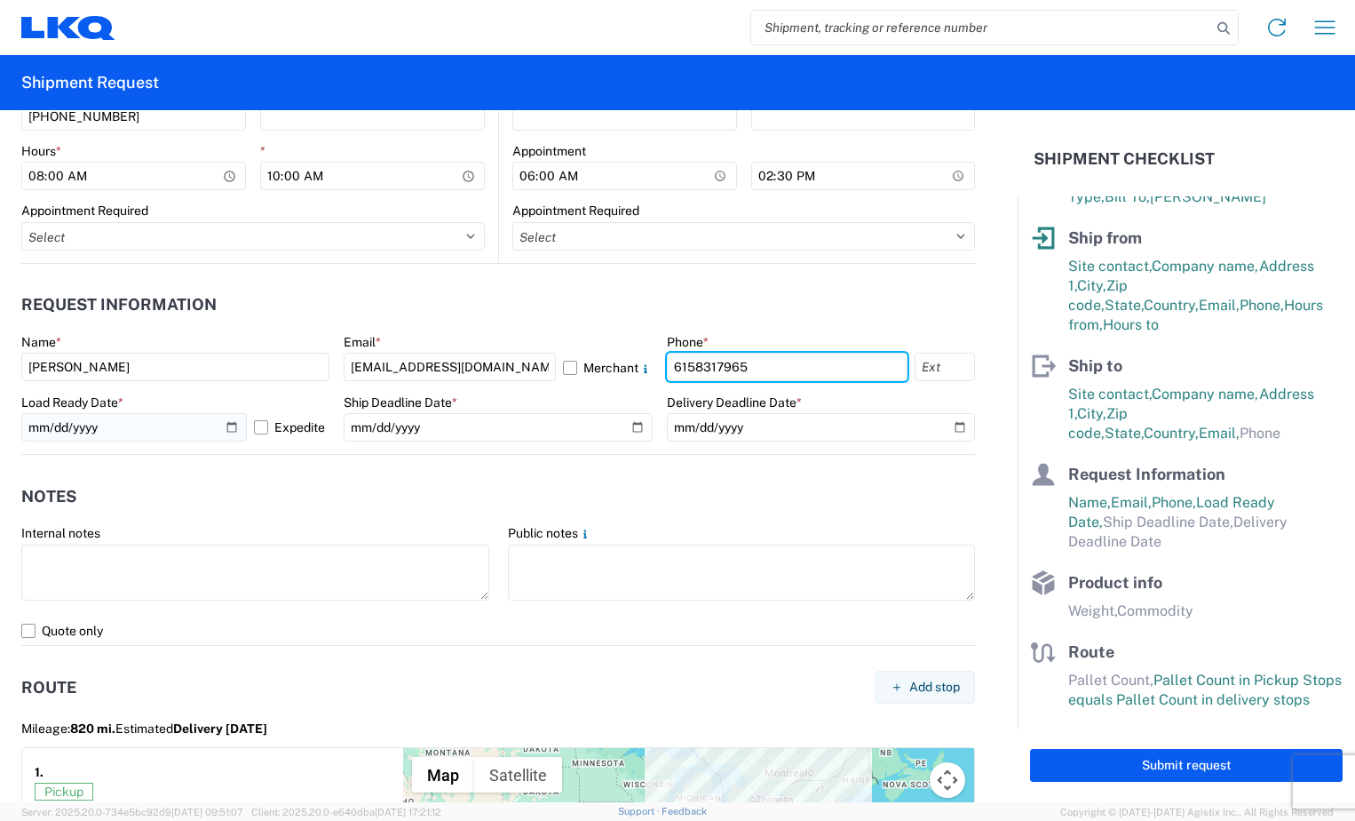
type input "6158317965"
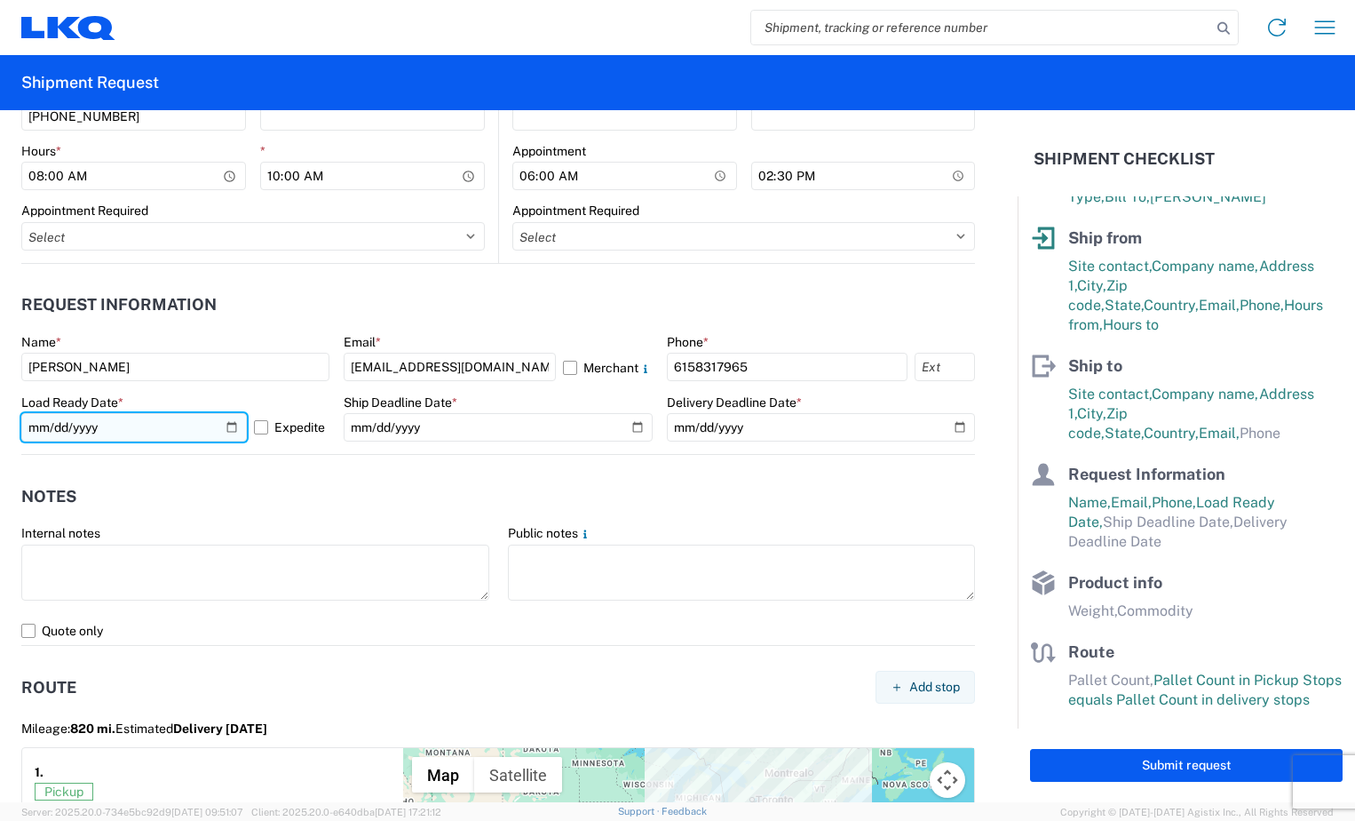
click at [226, 427] on input "[DATE]" at bounding box center [134, 427] width 226 height 28
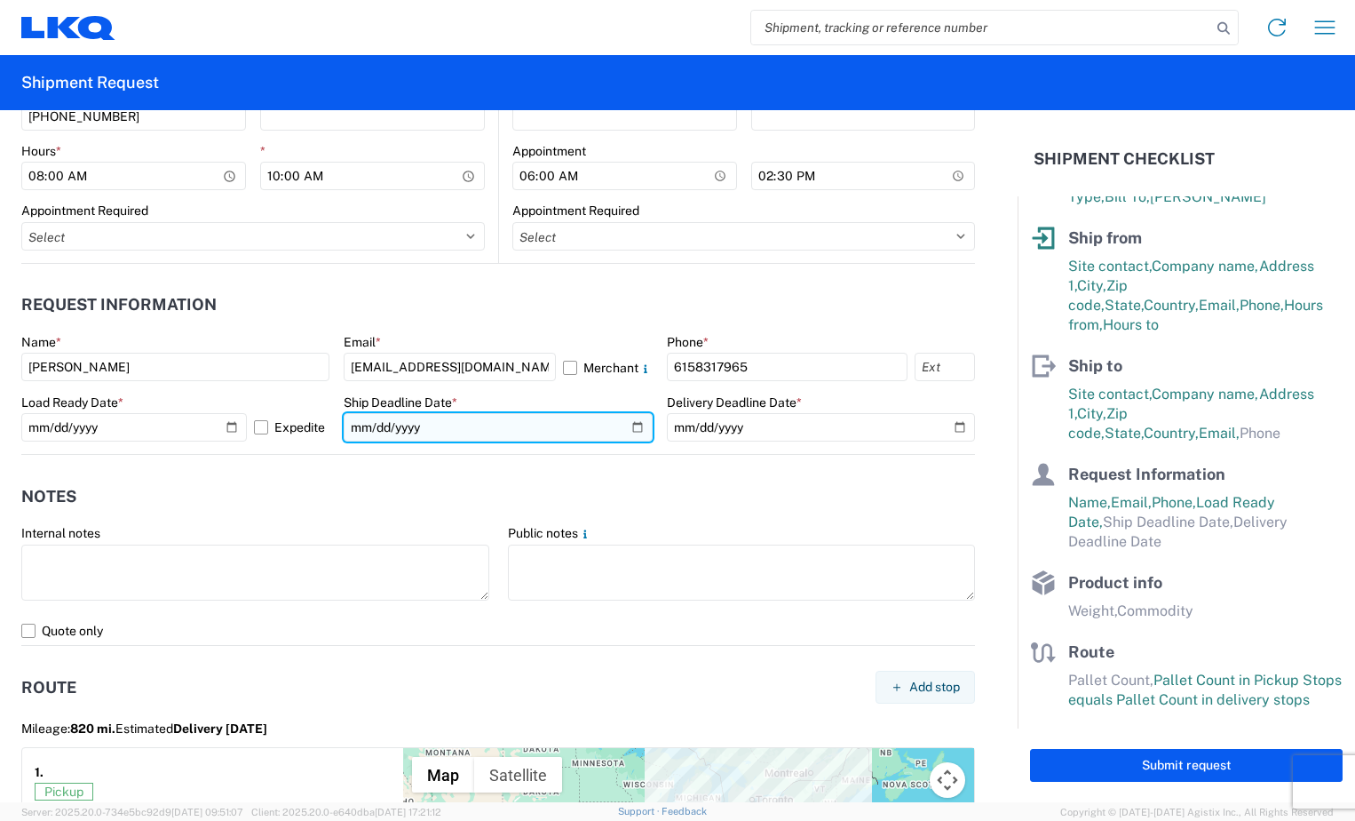
click at [631, 425] on input "date" at bounding box center [498, 427] width 308 height 28
type input "[DATE]"
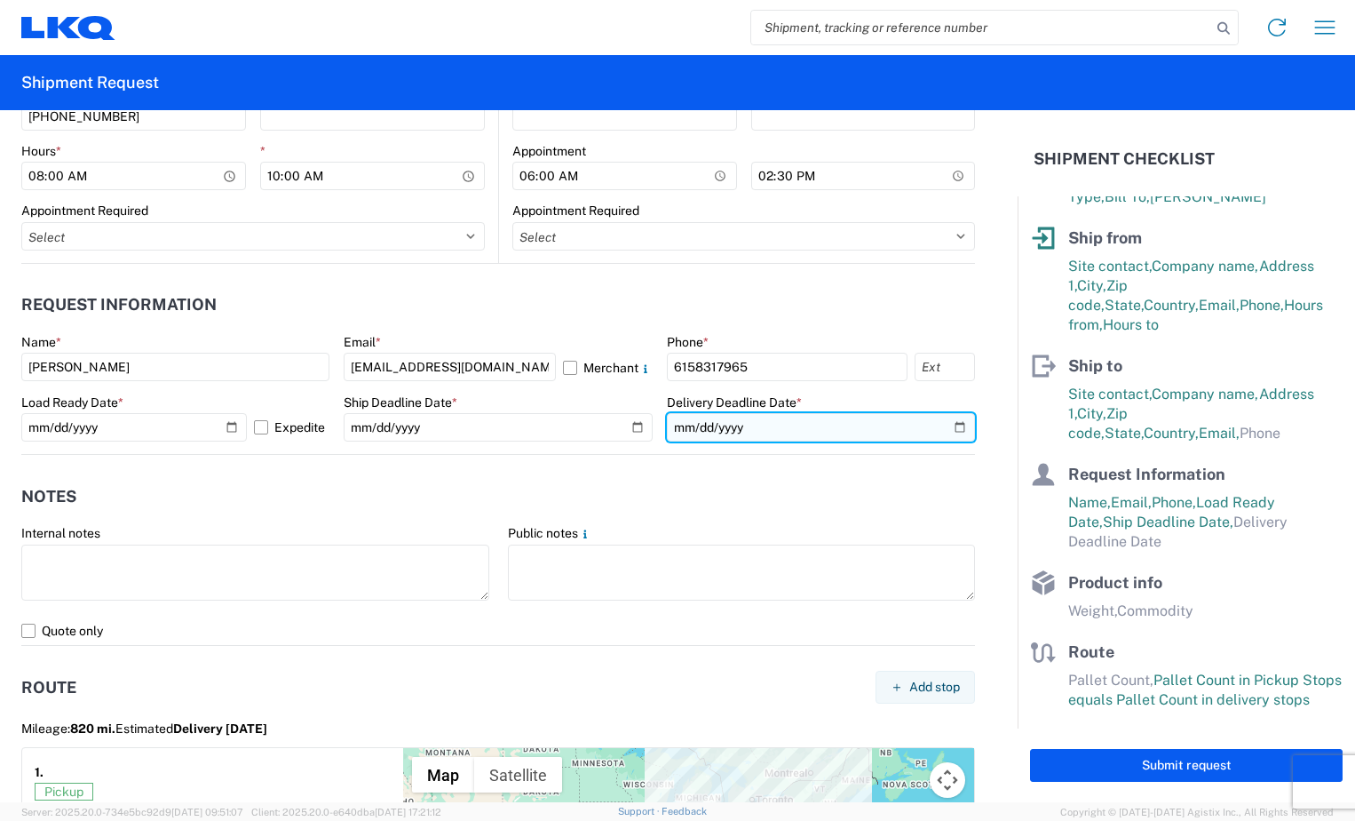
click at [941, 421] on input "date" at bounding box center [821, 427] width 308 height 28
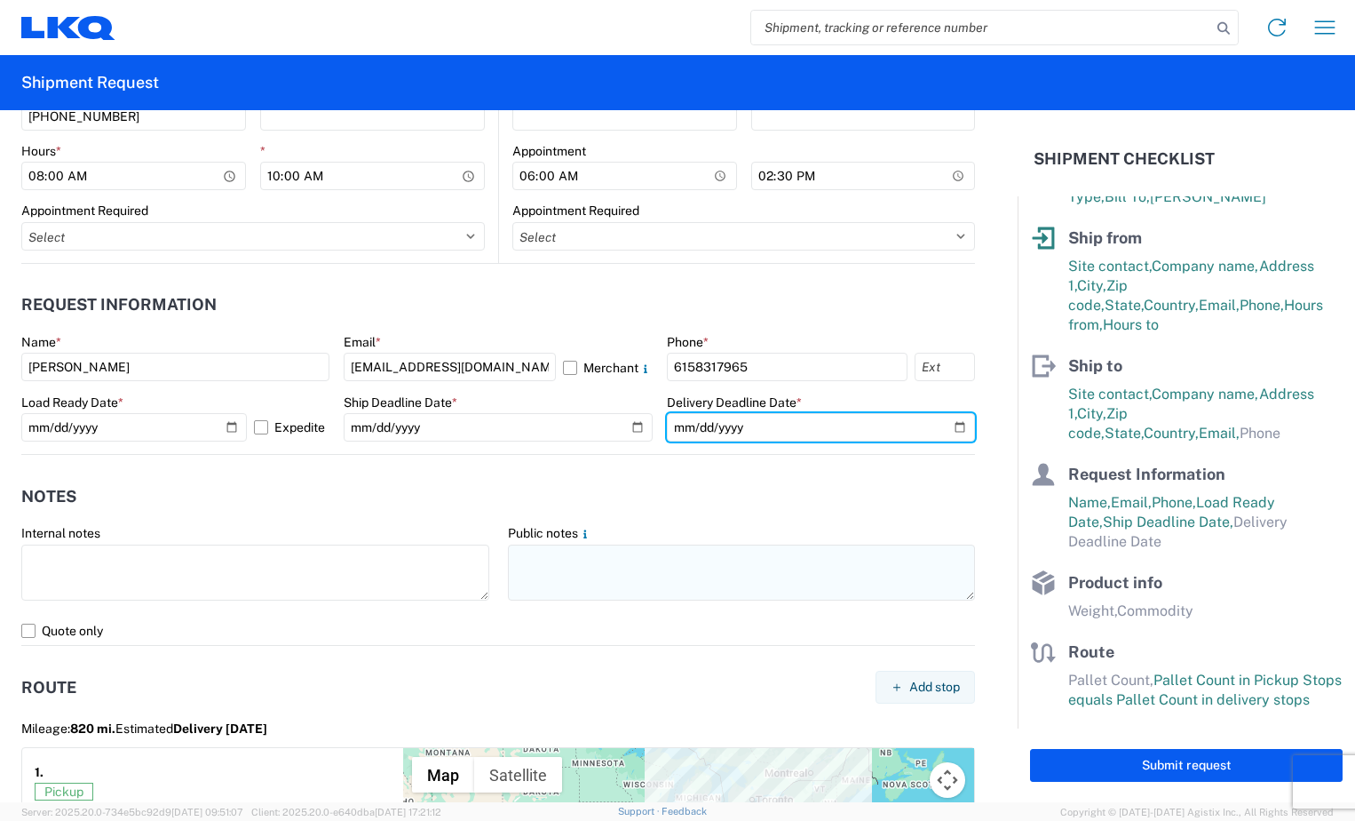
type input "[DATE]"
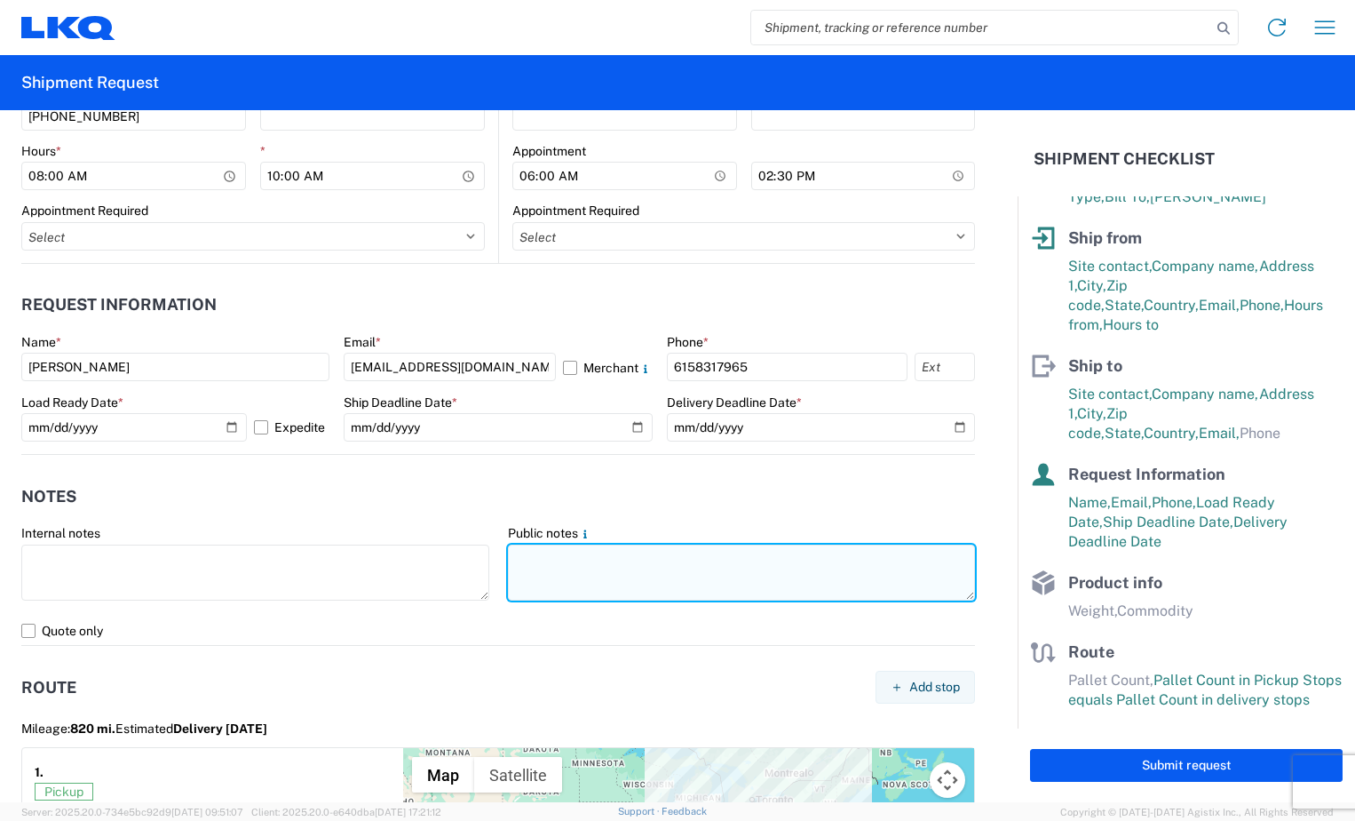
click at [514, 552] on textarea at bounding box center [742, 572] width 468 height 56
paste textarea "Please allow a 4-hour window of time to hand-load loose product. The [GEOGRAPHI…"
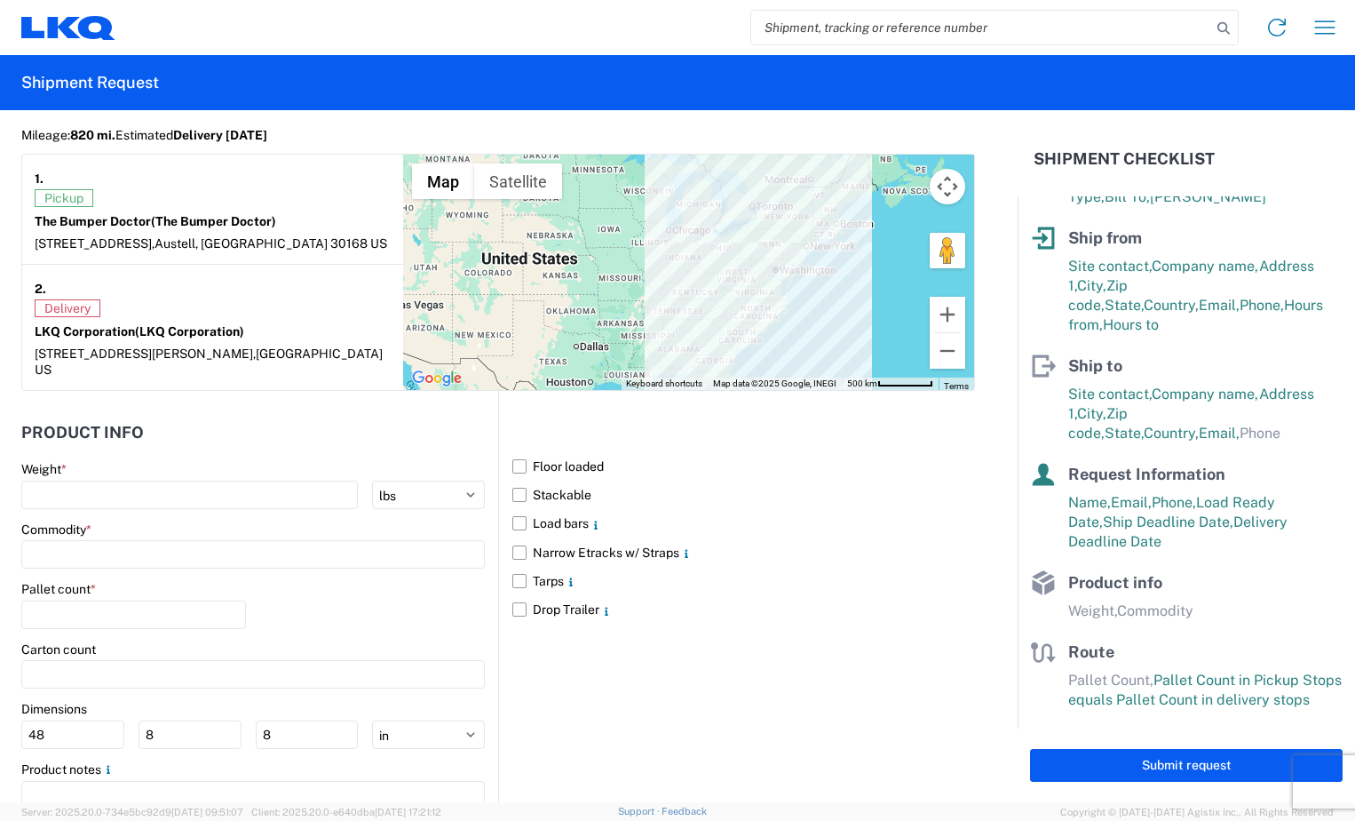
scroll to position [1510, 0]
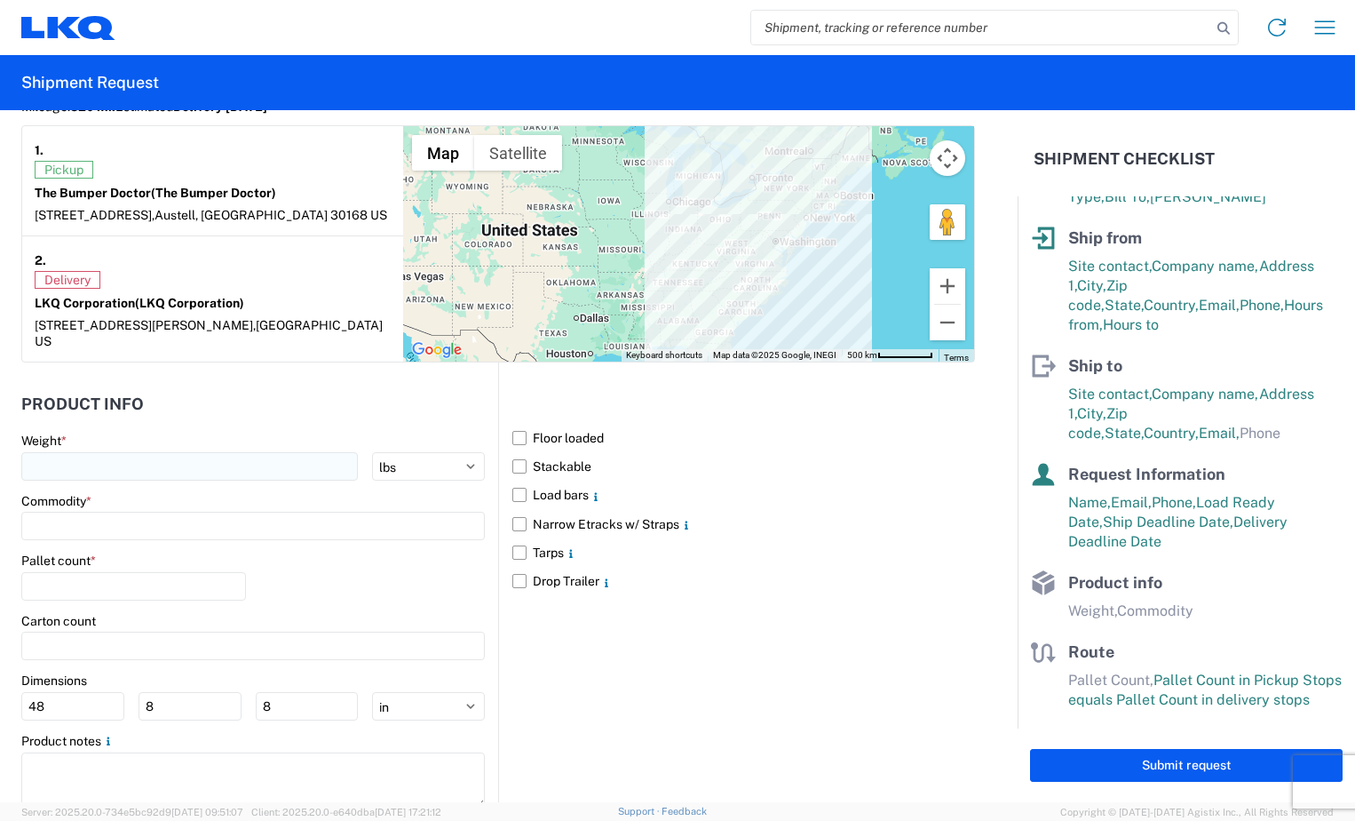
type textarea "Please allow a 4-hour window of time to hand-load loose product. The [GEOGRAPHI…"
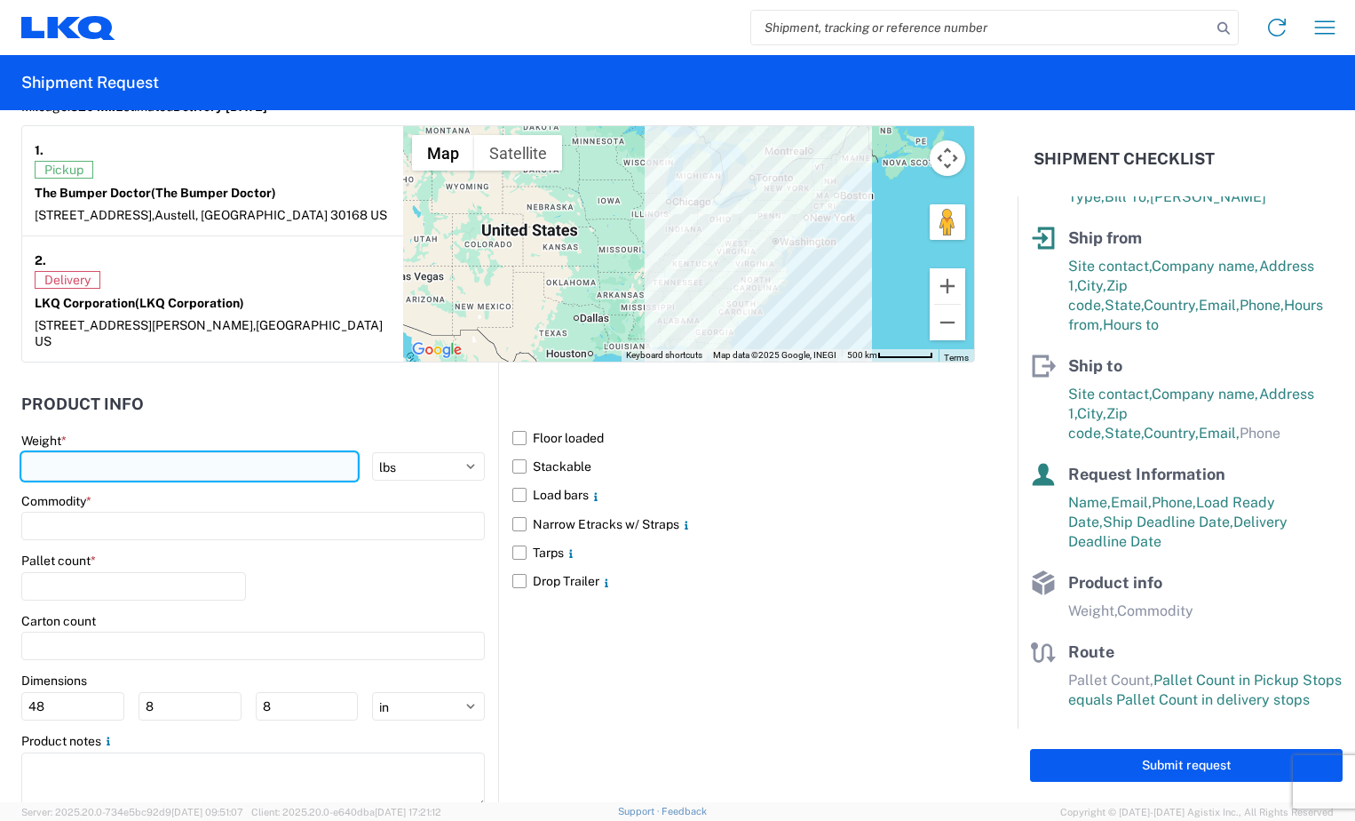
click at [190, 452] on input "number" at bounding box center [189, 466] width 337 height 28
type input "7500"
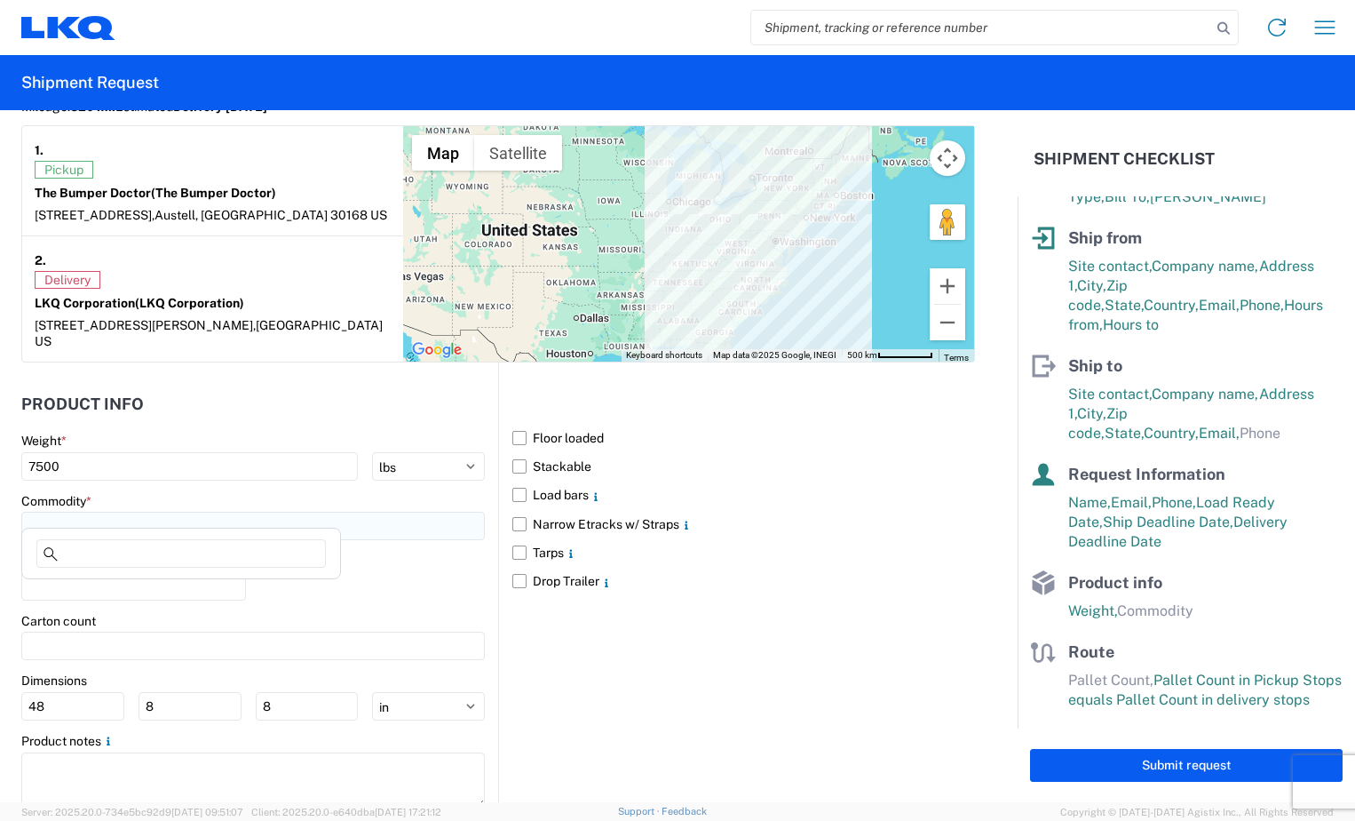
click at [204, 512] on input at bounding box center [253, 526] width 464 height 28
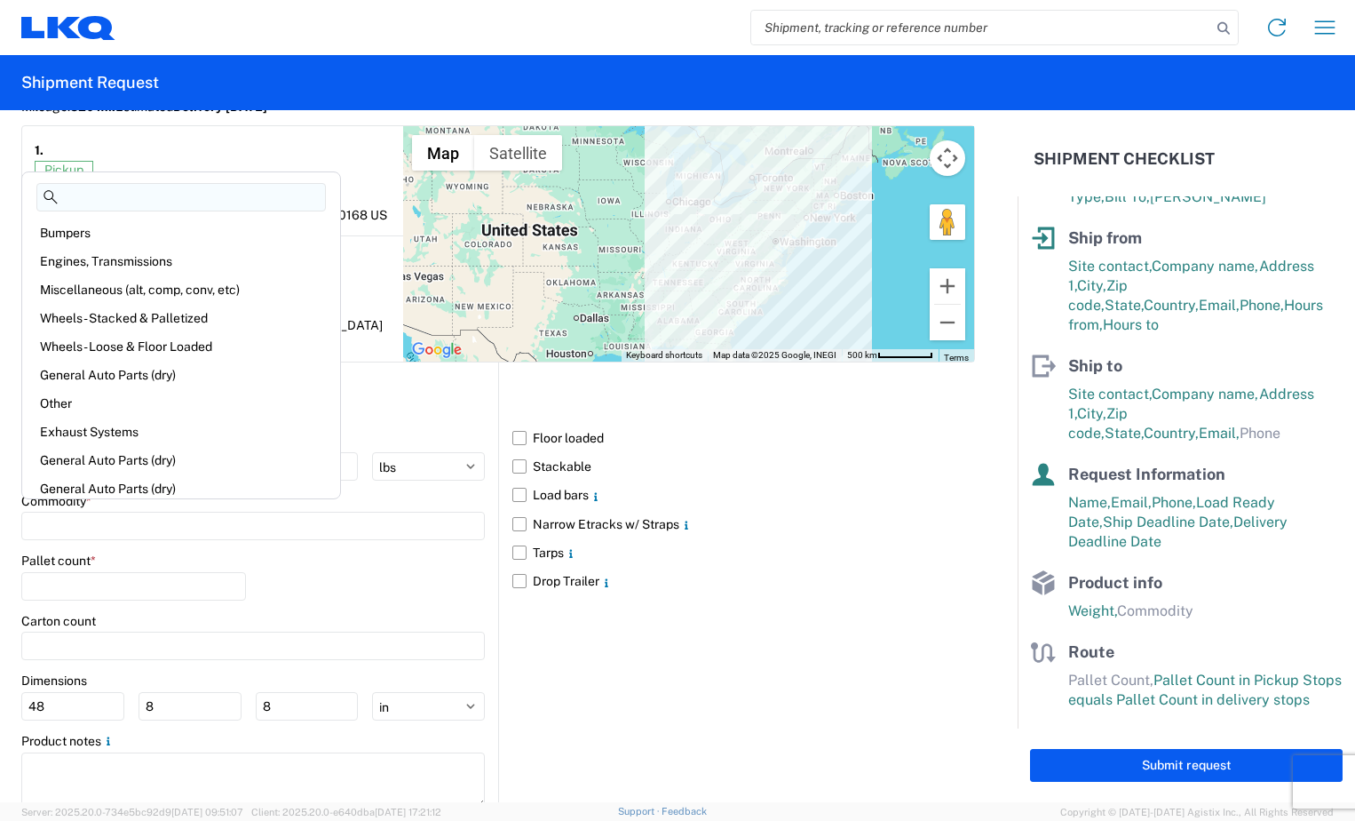
click at [143, 549] on agx-block-ui "Home Shipment request Shipment tracking Shipment Request General Information Te…" at bounding box center [677, 410] width 1355 height 821
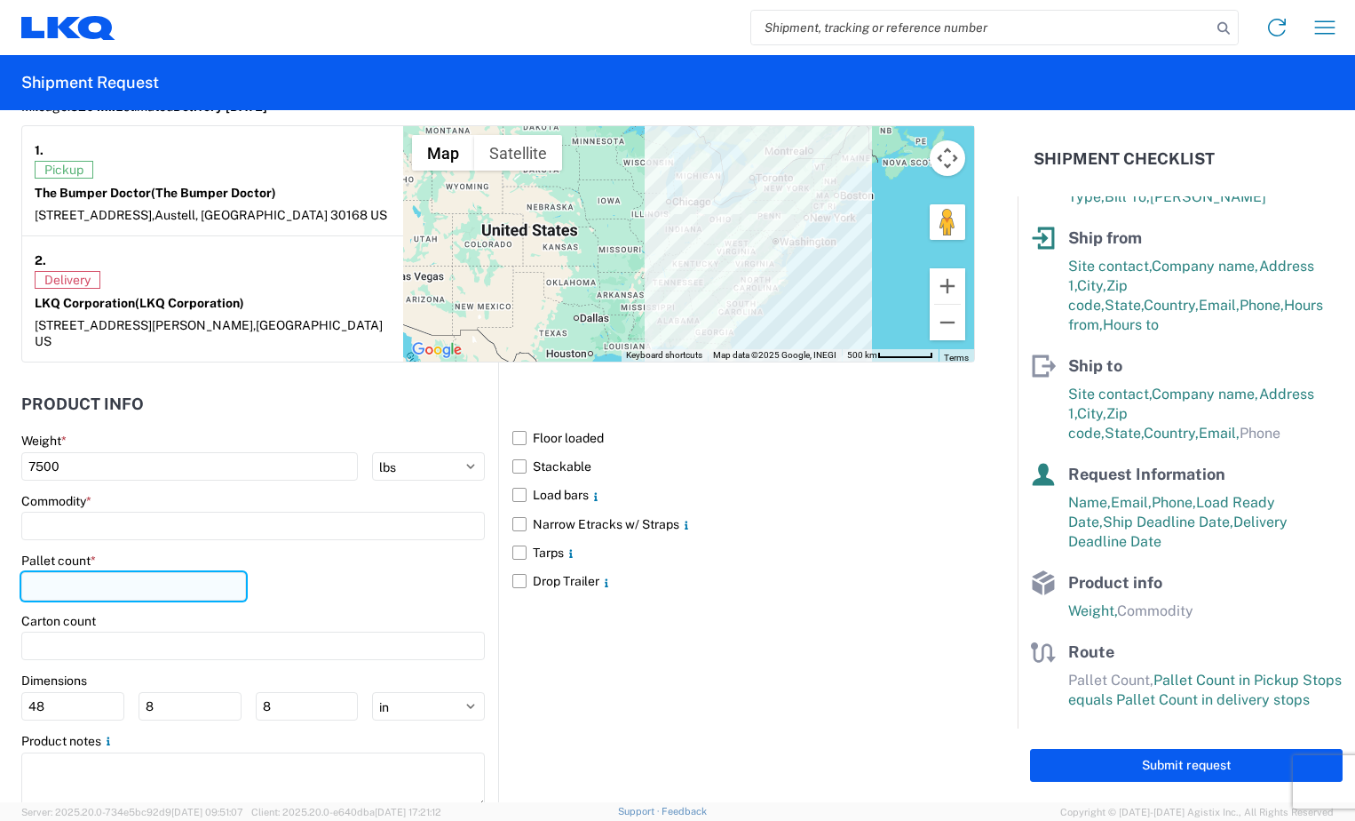
click at [129, 572] on input "number" at bounding box center [133, 586] width 225 height 28
type input "0"
click at [158, 512] on input at bounding box center [253, 526] width 464 height 28
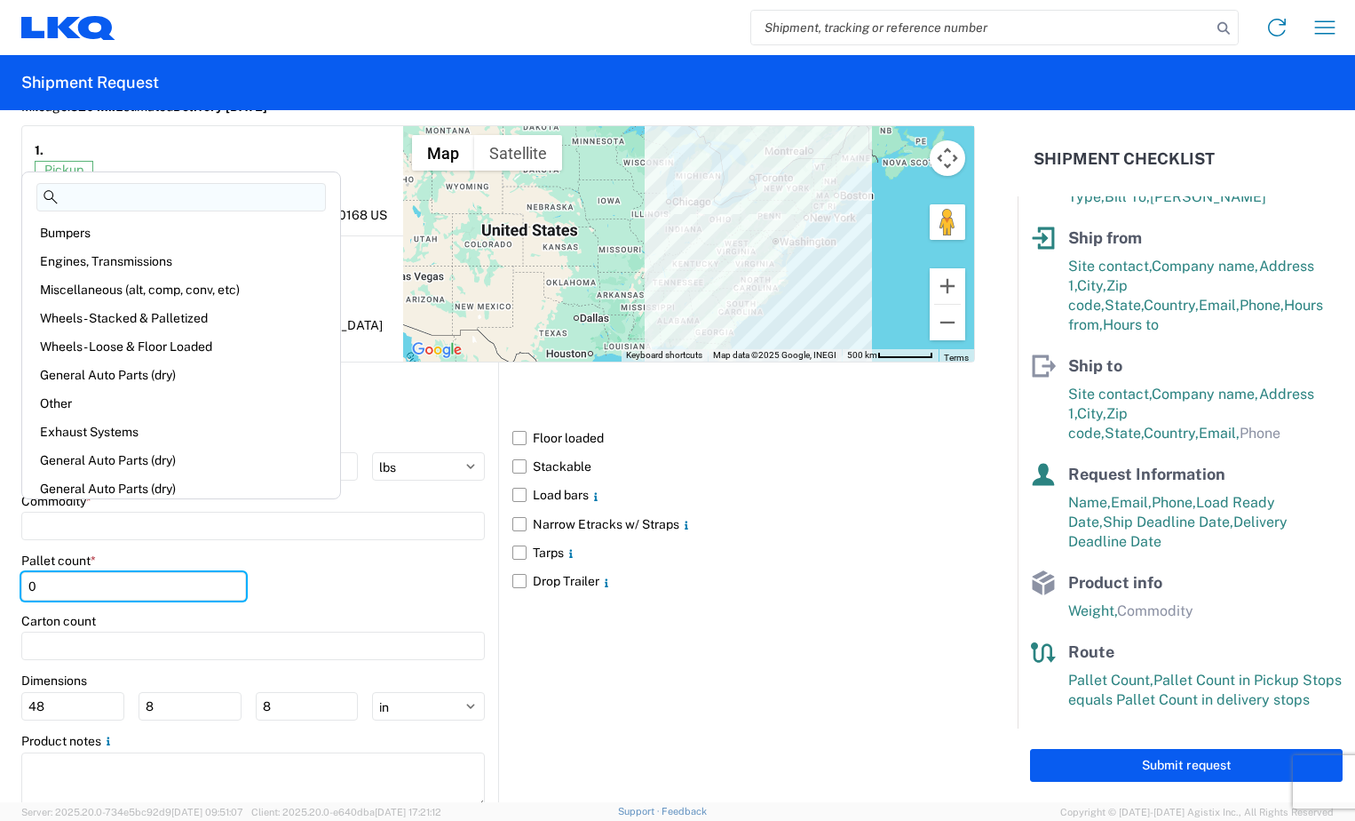
click at [114, 572] on input "0" at bounding box center [133, 586] width 225 height 28
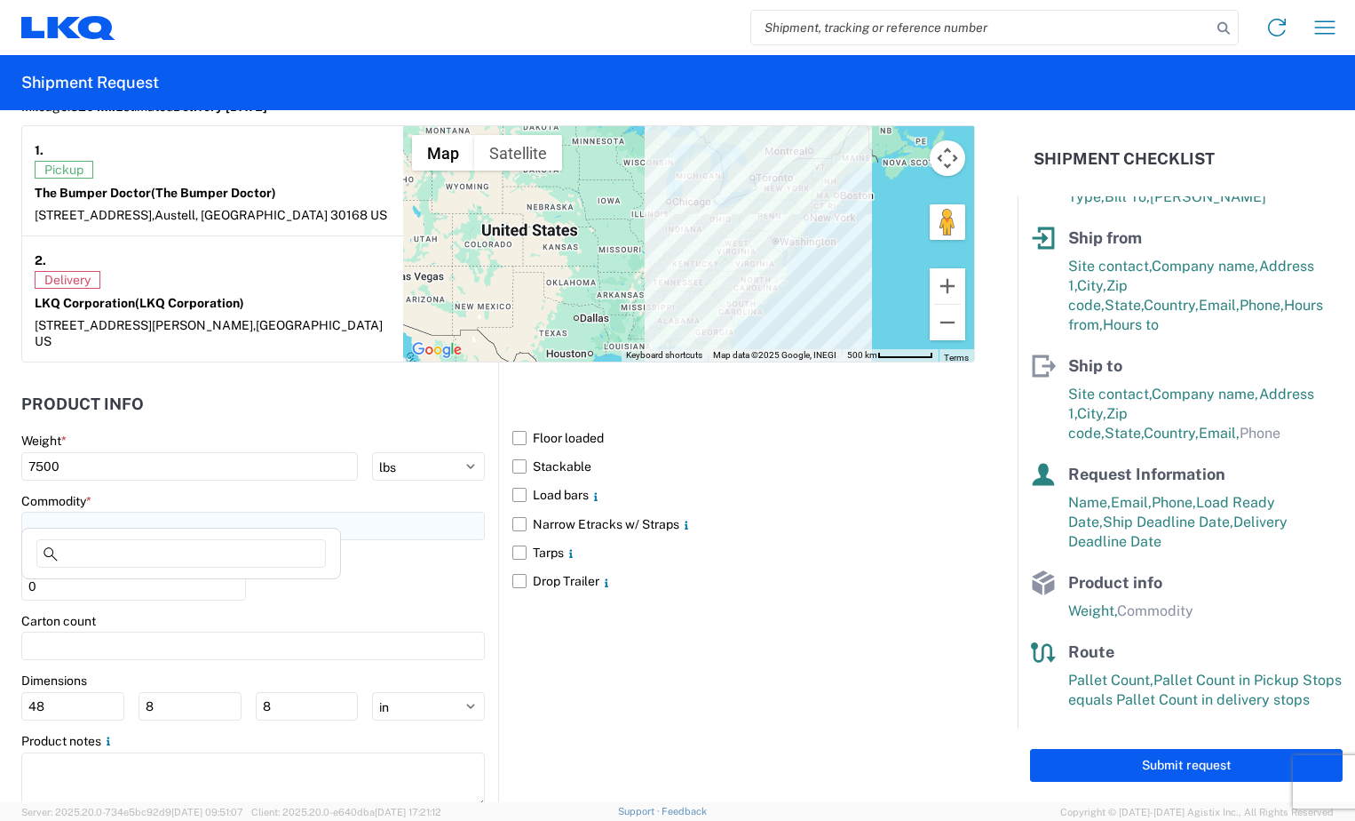
click at [128, 516] on input at bounding box center [253, 526] width 464 height 28
type input "bum"
click at [92, 596] on div "Bumpers" at bounding box center [181, 589] width 311 height 28
type input "Bumpers"
click at [520, 425] on label "Floor loaded" at bounding box center [743, 438] width 463 height 28
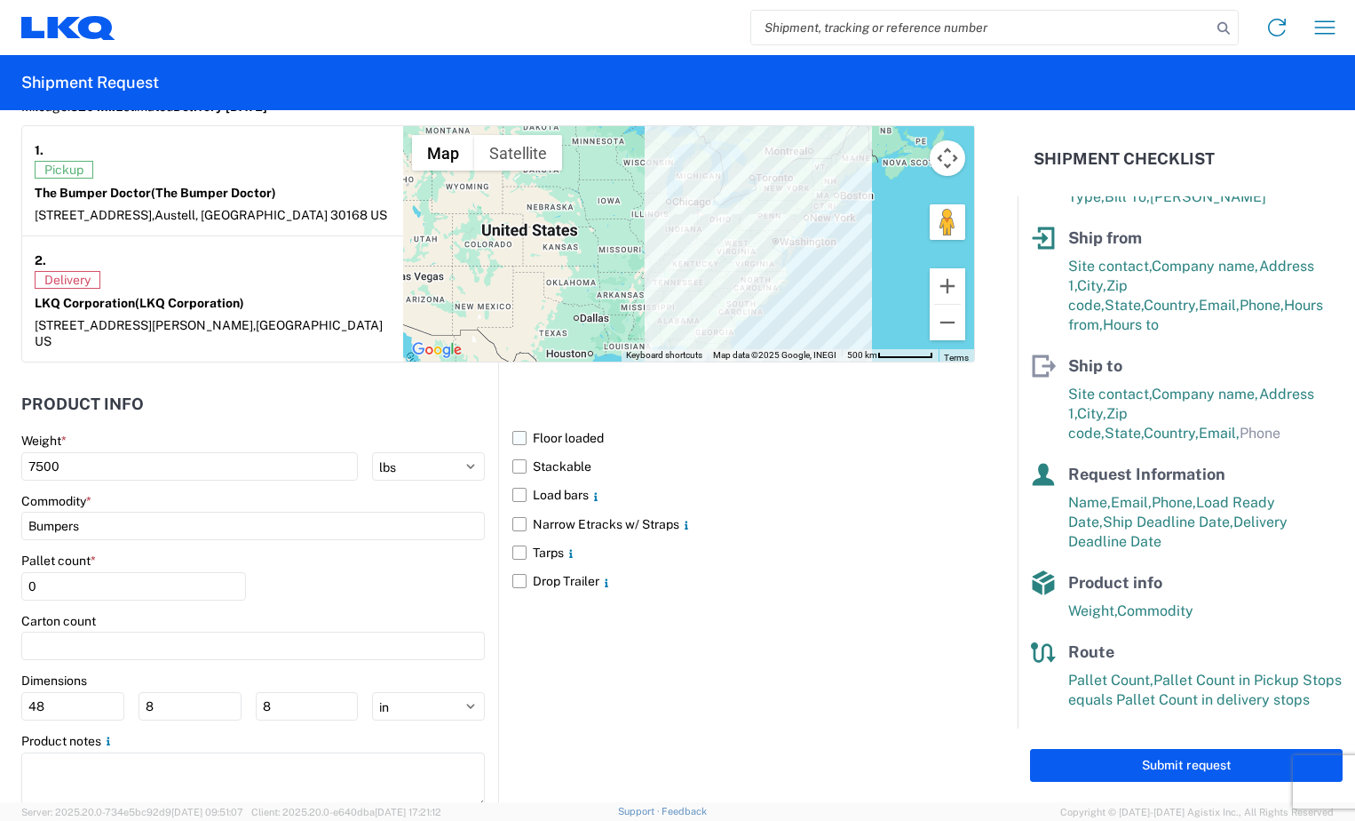
click at [0, 0] on input "Floor loaded" at bounding box center [0, 0] width 0 height 0
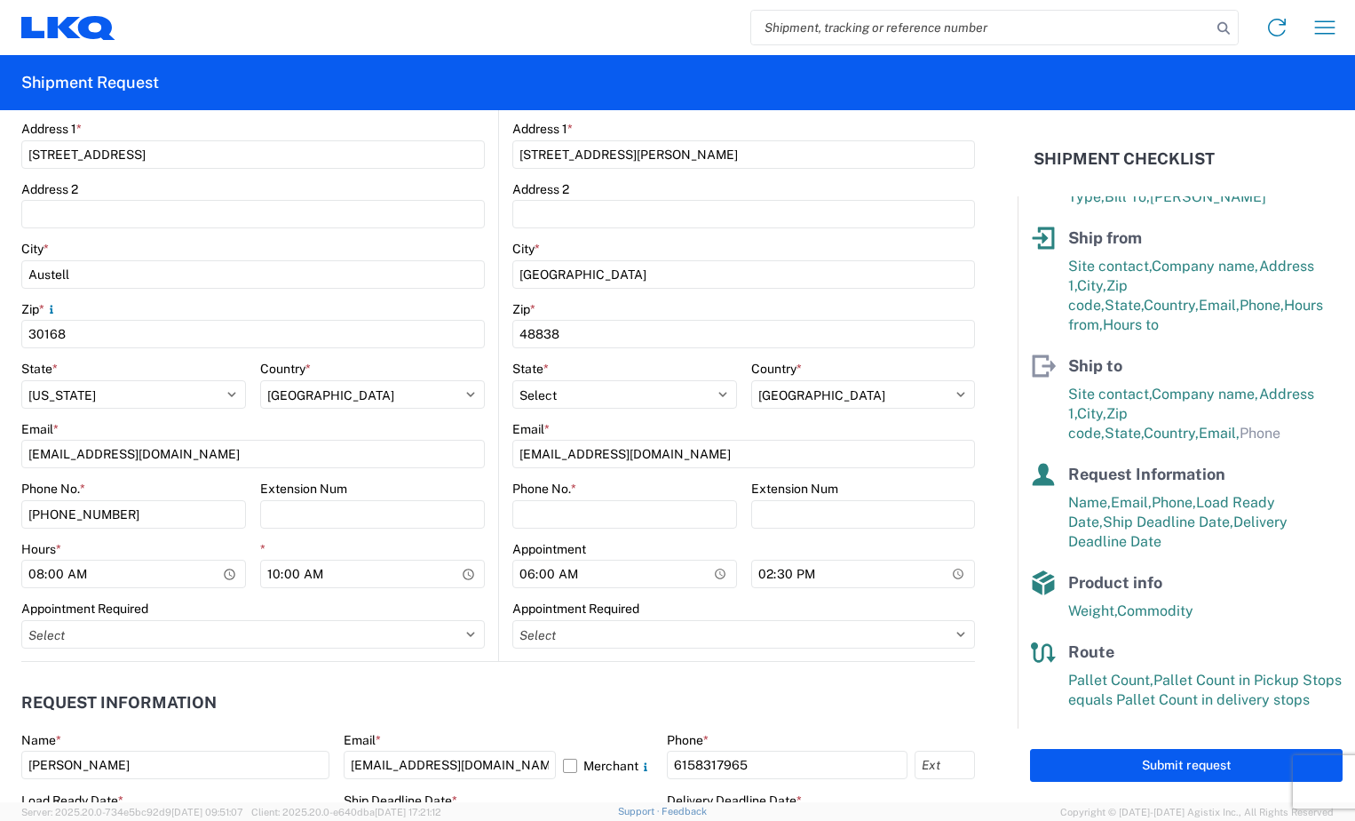
scroll to position [533, 0]
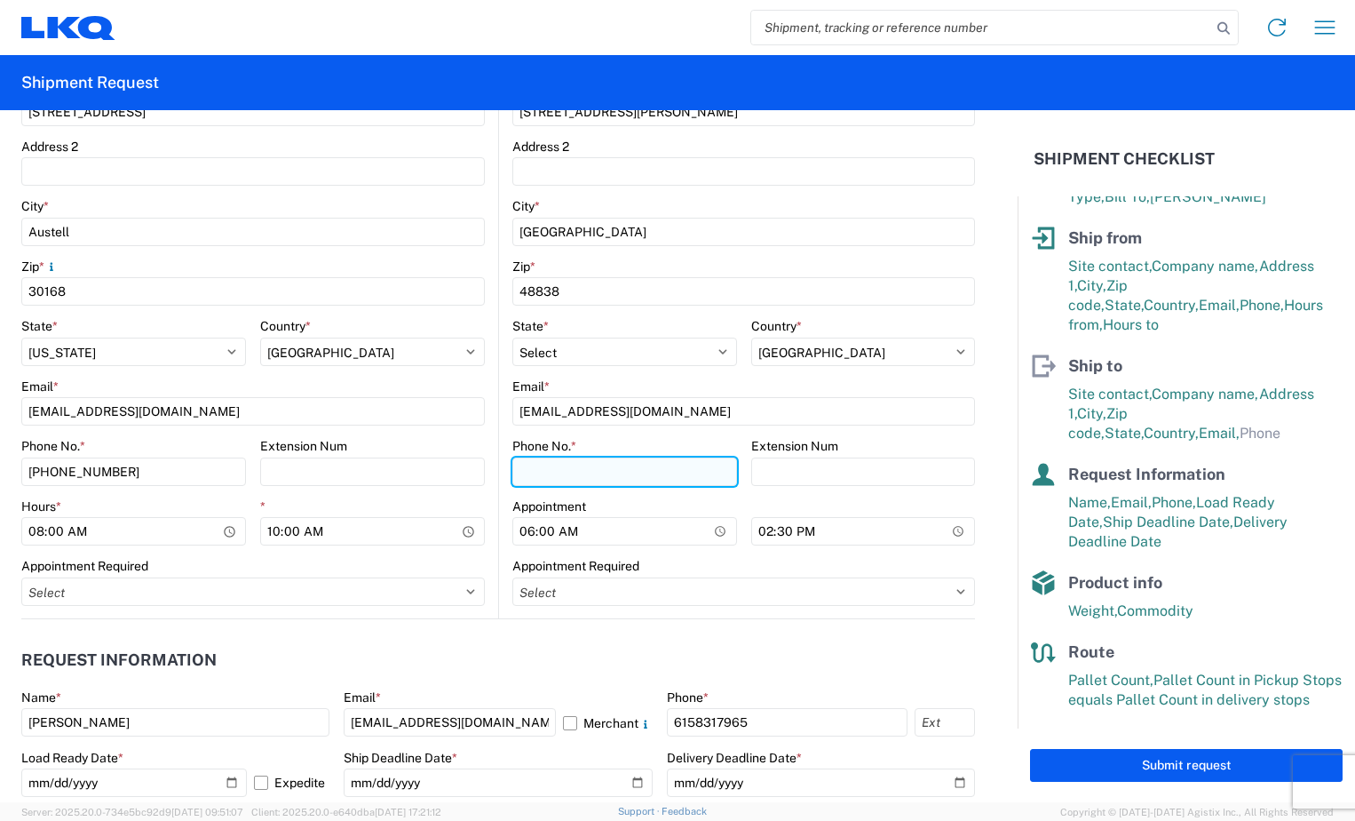
click at [527, 468] on input "Phone No. *" at bounding box center [624, 471] width 225 height 28
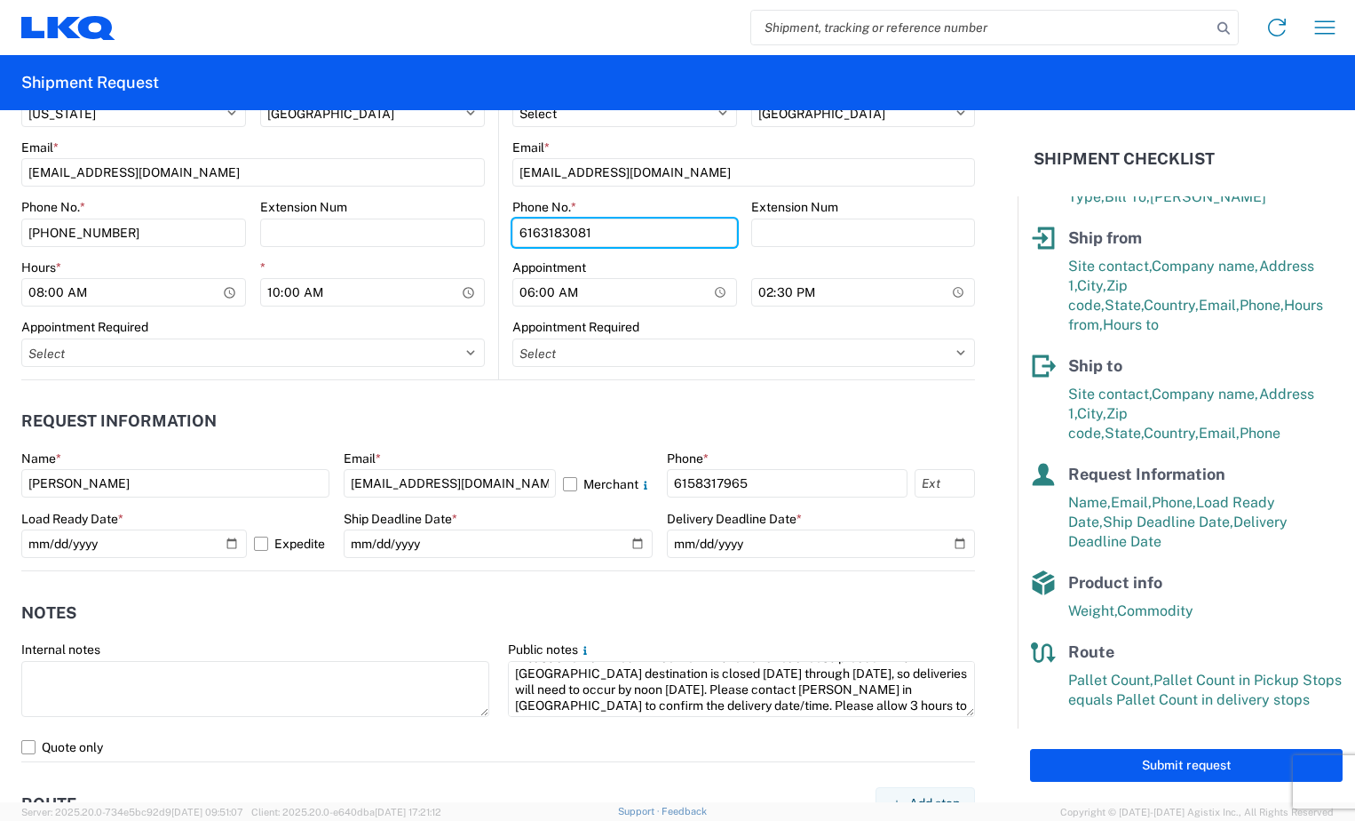
scroll to position [745, 0]
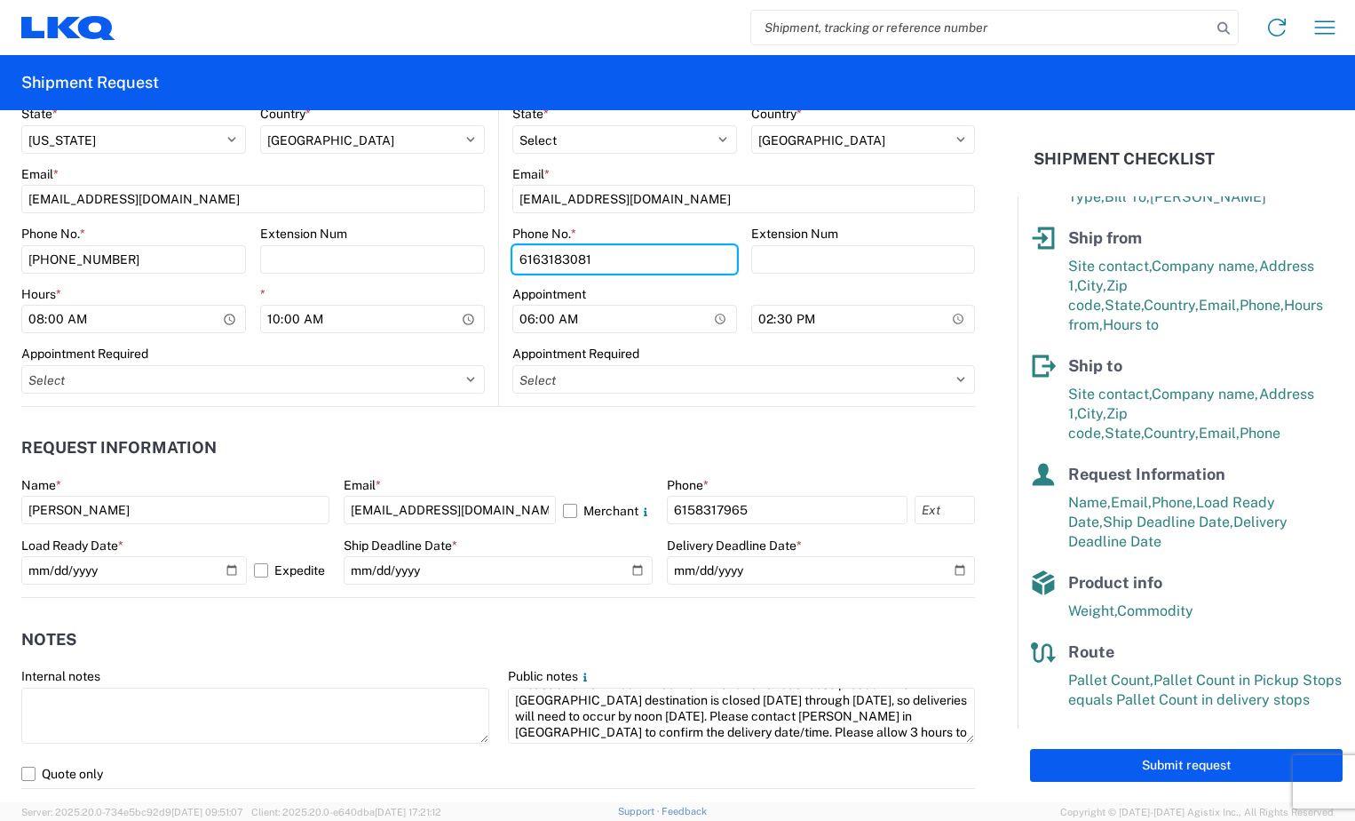
type input "6163183081"
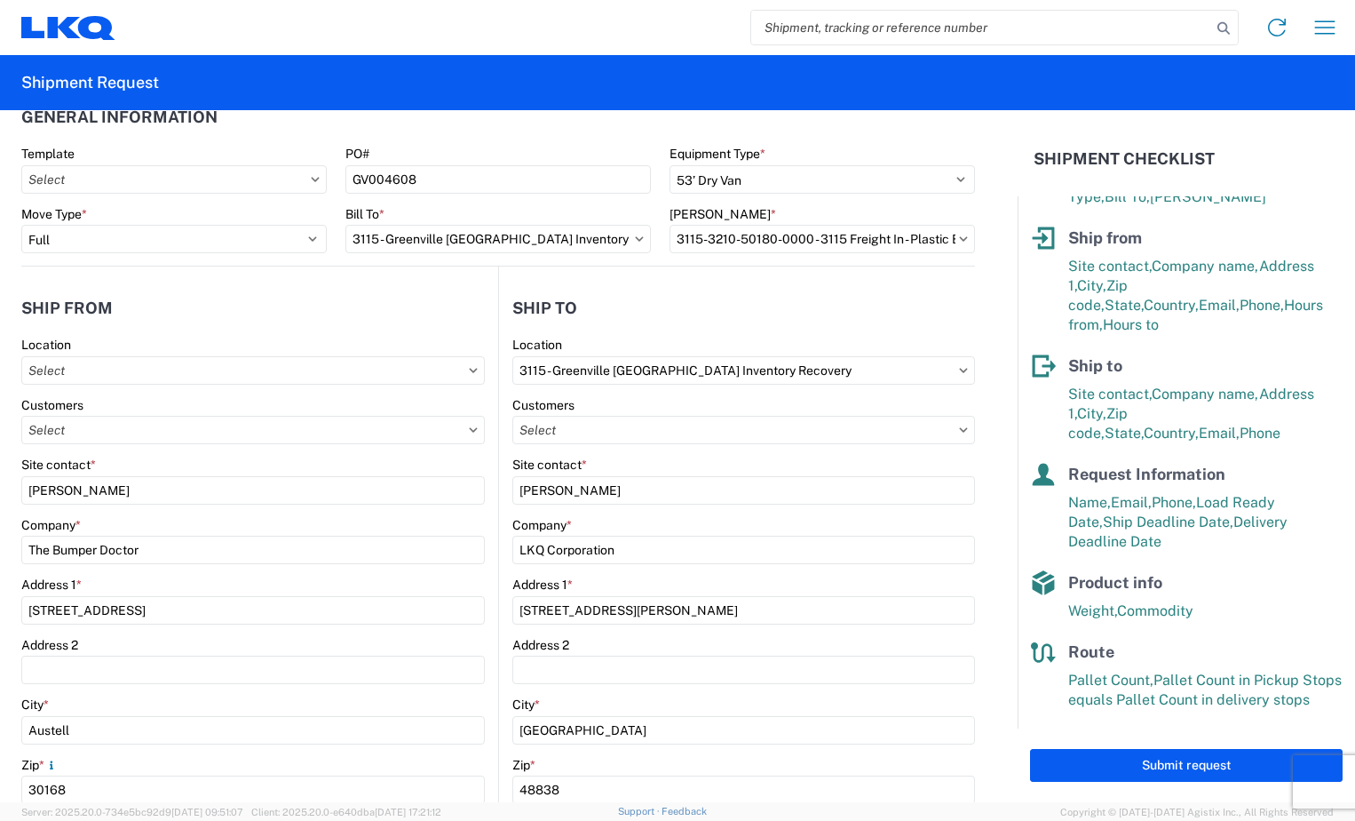
scroll to position [0, 0]
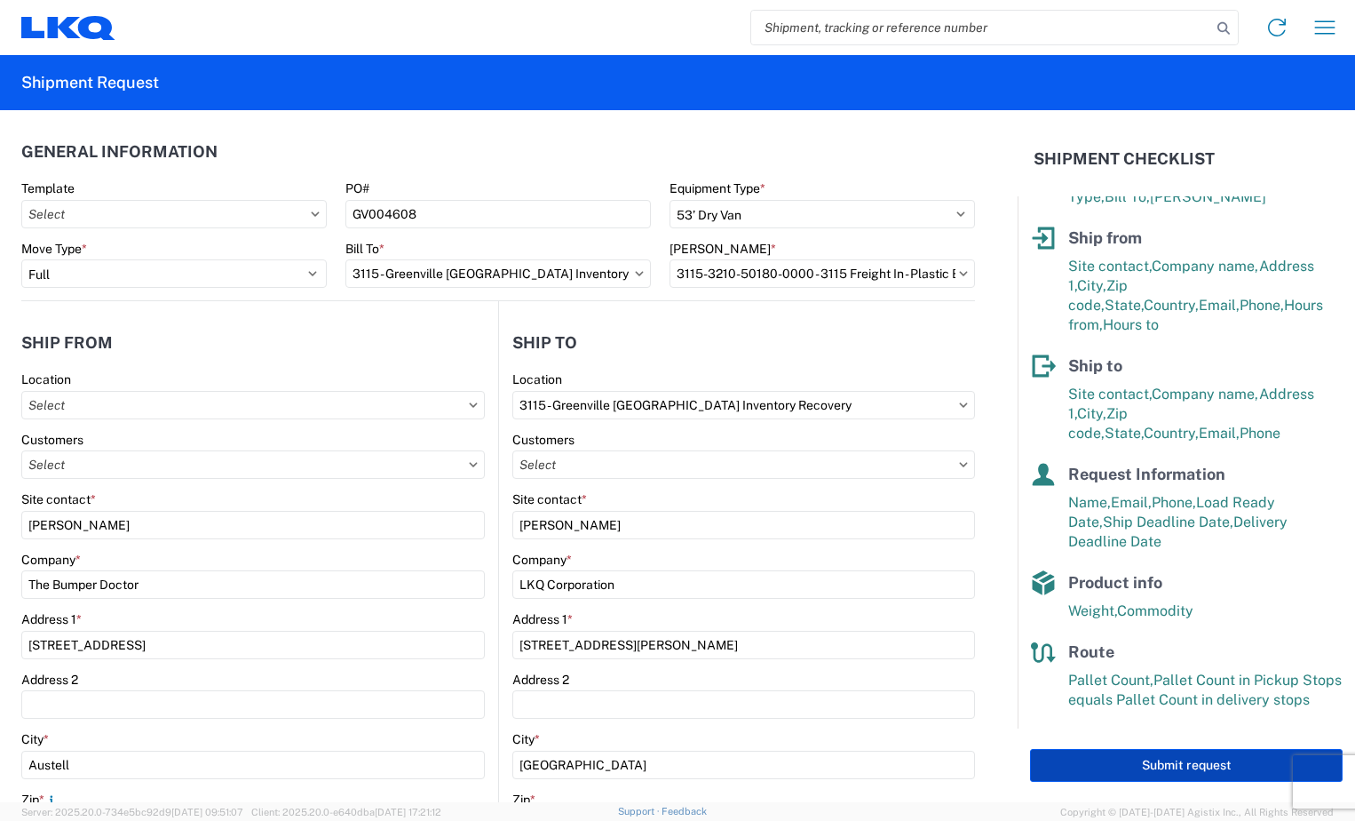
click at [1181, 765] on button "Submit request" at bounding box center [1186, 765] width 313 height 33
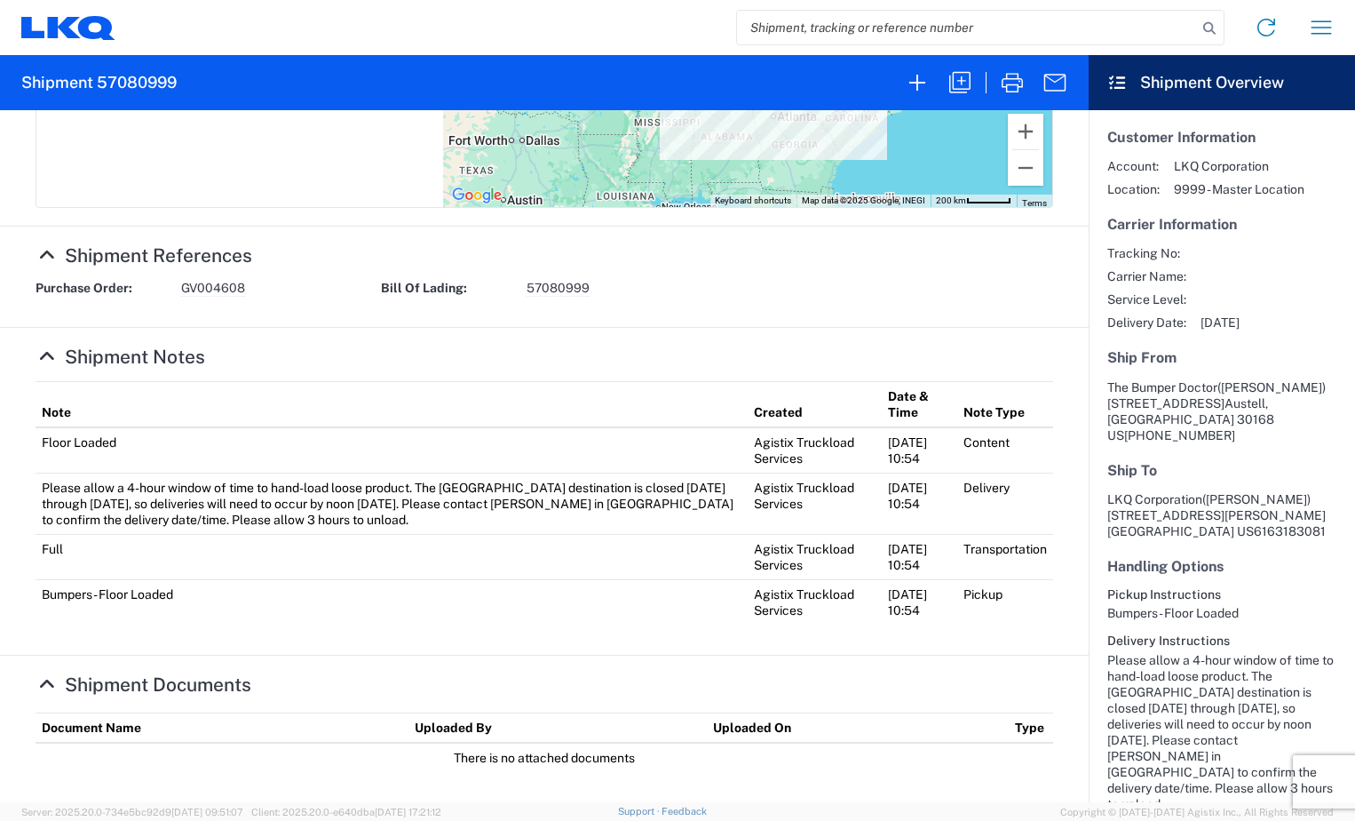
scroll to position [602, 0]
